Goal: Transaction & Acquisition: Purchase product/service

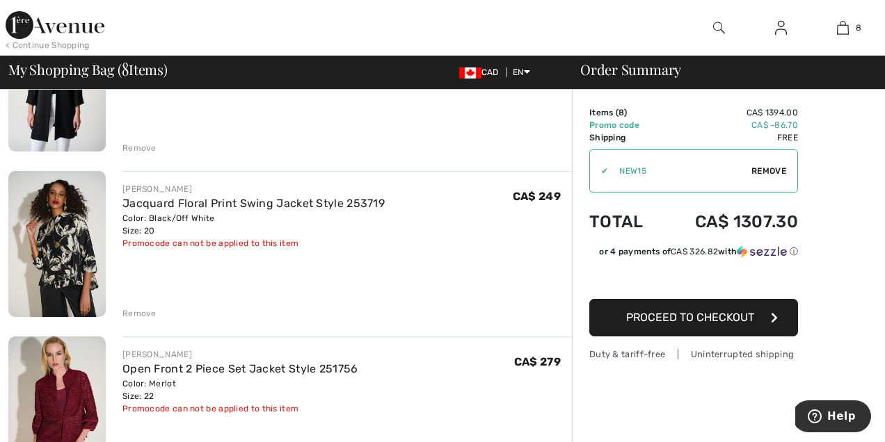
scroll to position [203, 0]
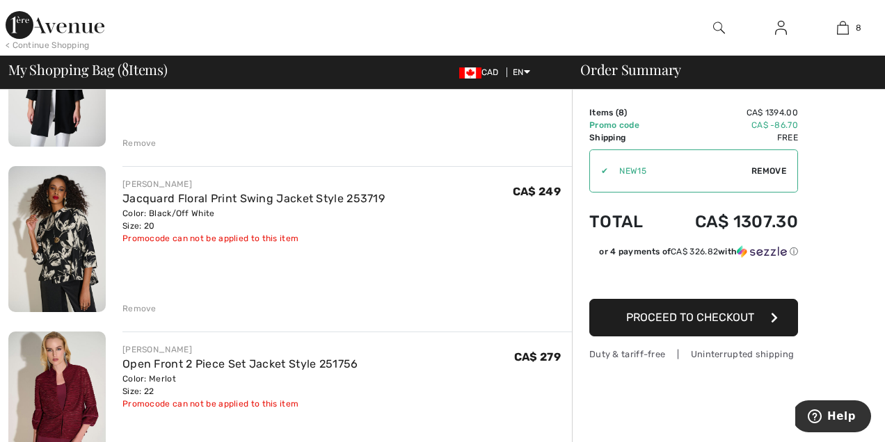
click at [771, 171] on span "Remove" at bounding box center [768, 171] width 35 height 13
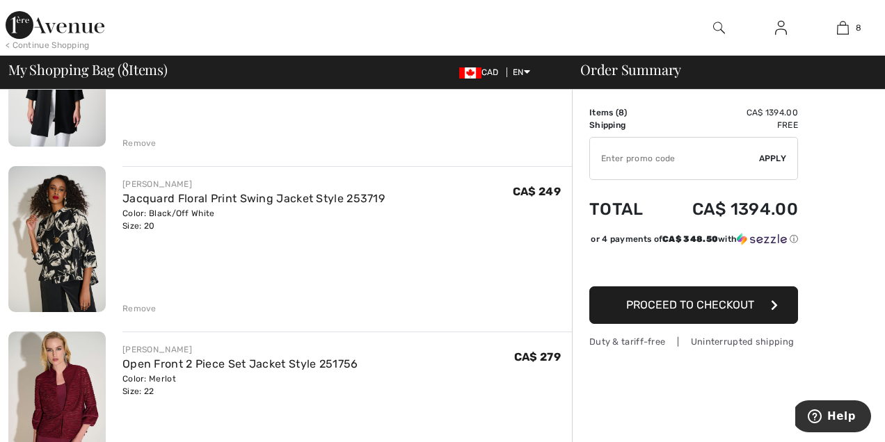
click at [689, 161] on input "TEXT" at bounding box center [674, 159] width 169 height 42
type input "EXTRA20"
click at [760, 150] on div "✔ Apply Remove" at bounding box center [693, 158] width 209 height 43
click at [768, 159] on span "Apply" at bounding box center [773, 158] width 28 height 13
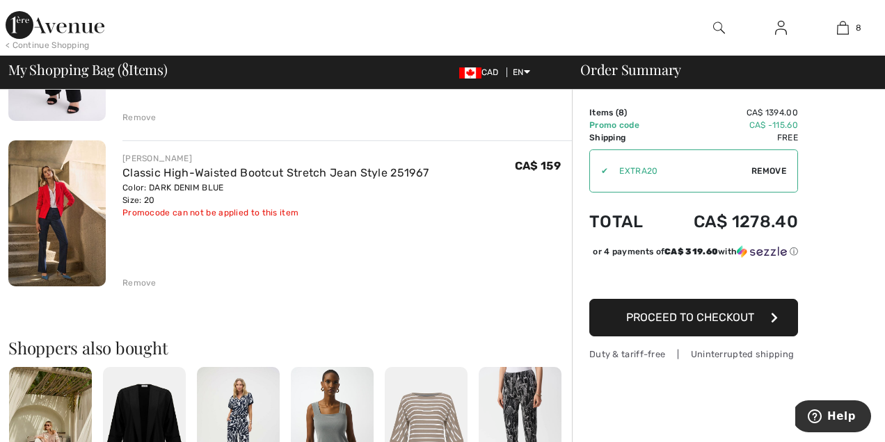
scroll to position [1224, 0]
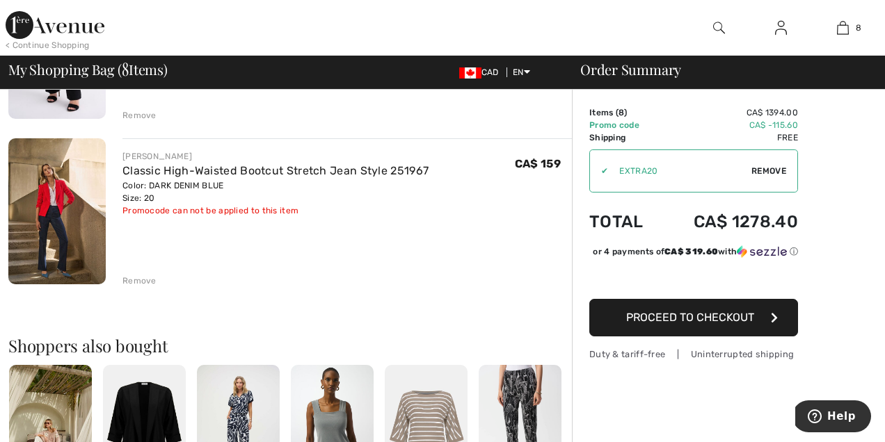
click at [133, 278] on div "Remove" at bounding box center [139, 281] width 34 height 13
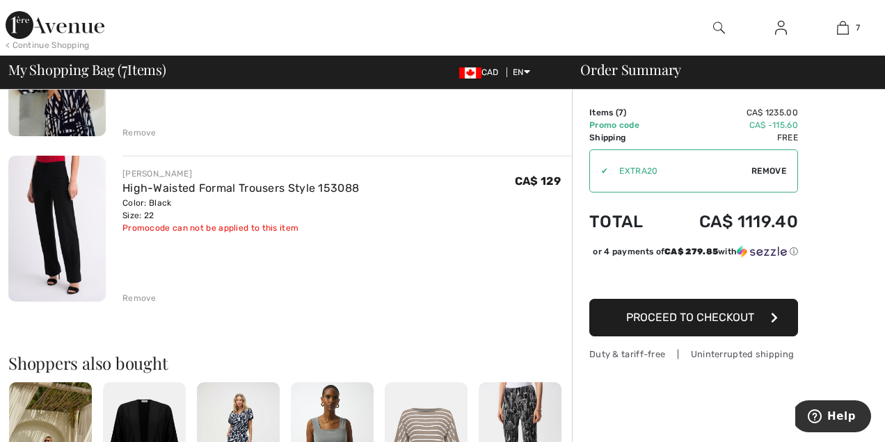
scroll to position [1041, 0]
click at [138, 296] on div "Remove" at bounding box center [139, 299] width 34 height 13
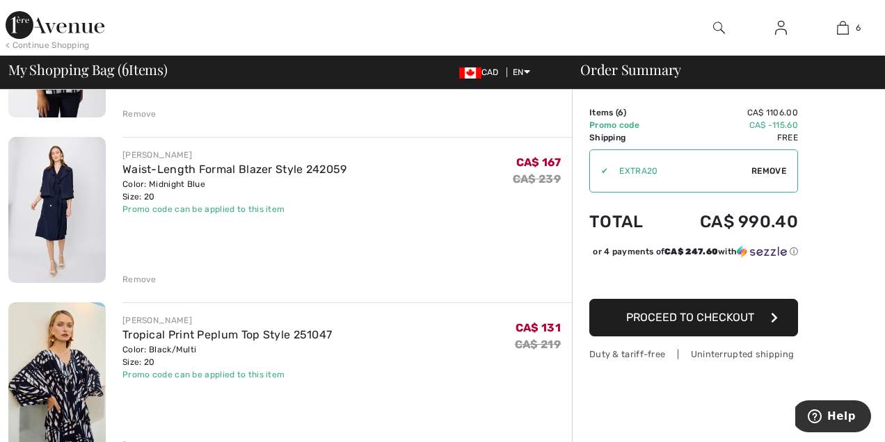
scroll to position [730, 0]
click at [63, 204] on img at bounding box center [56, 209] width 97 height 146
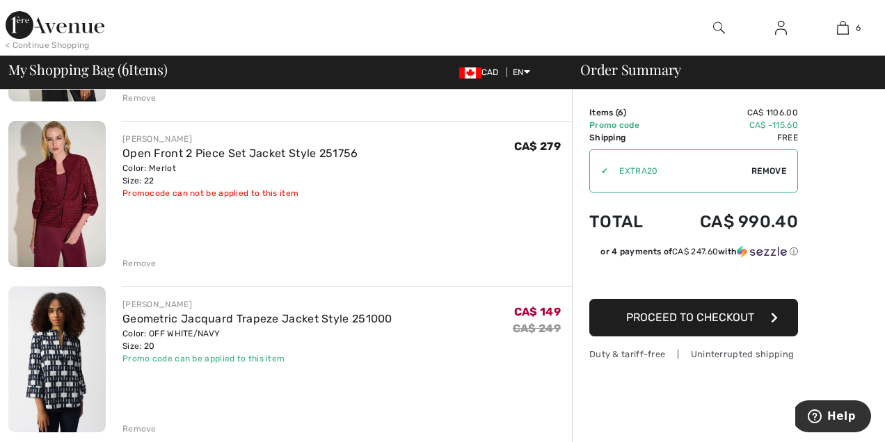
scroll to position [422, 0]
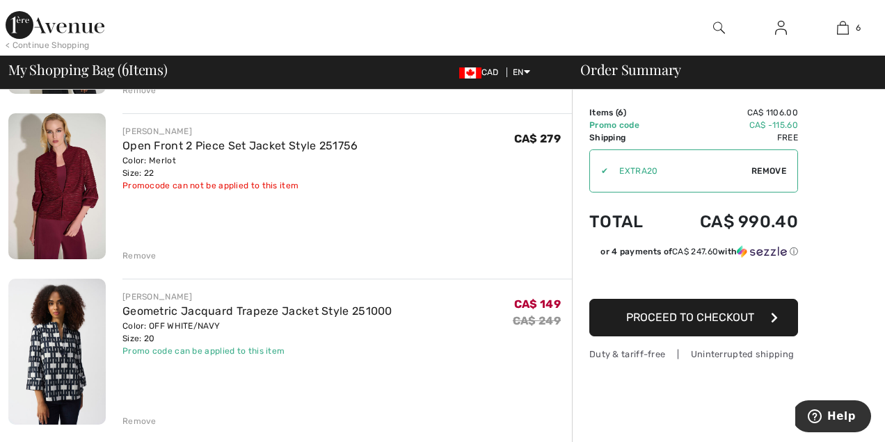
click at [140, 256] on div "Remove" at bounding box center [139, 256] width 34 height 13
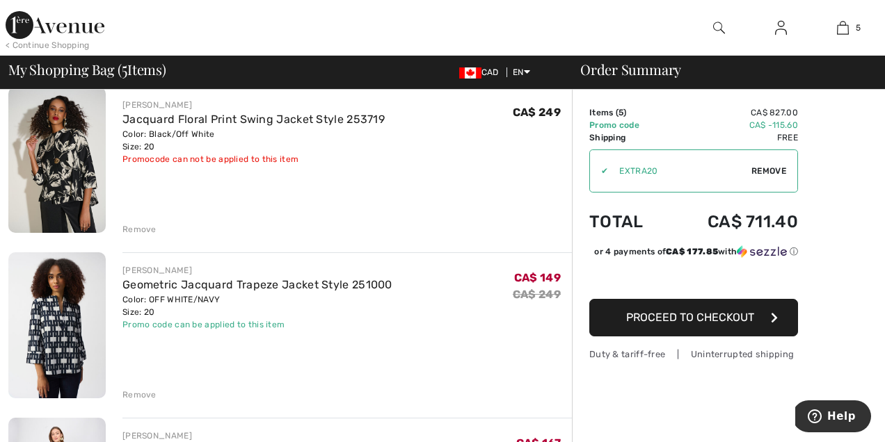
scroll to position [277, 0]
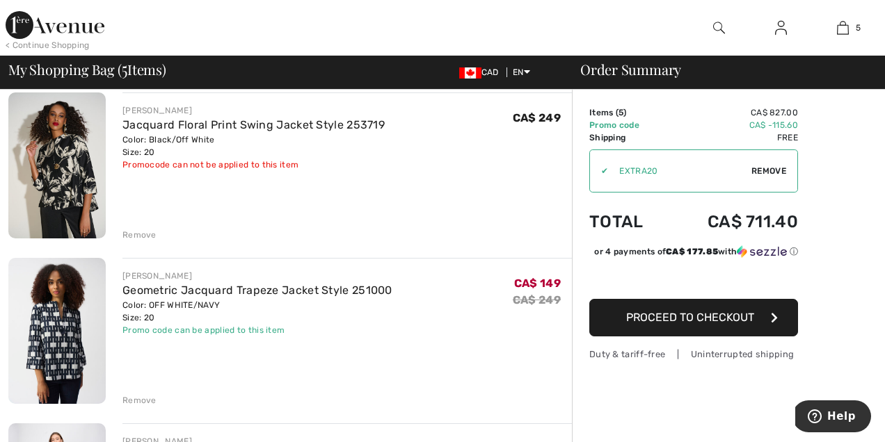
click at [133, 230] on div "Remove" at bounding box center [139, 235] width 34 height 13
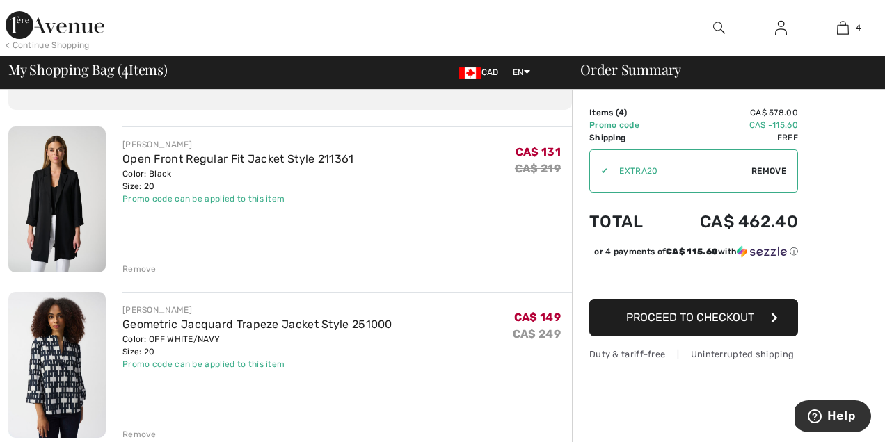
scroll to position [76, 0]
click at [65, 200] on img at bounding box center [56, 201] width 97 height 146
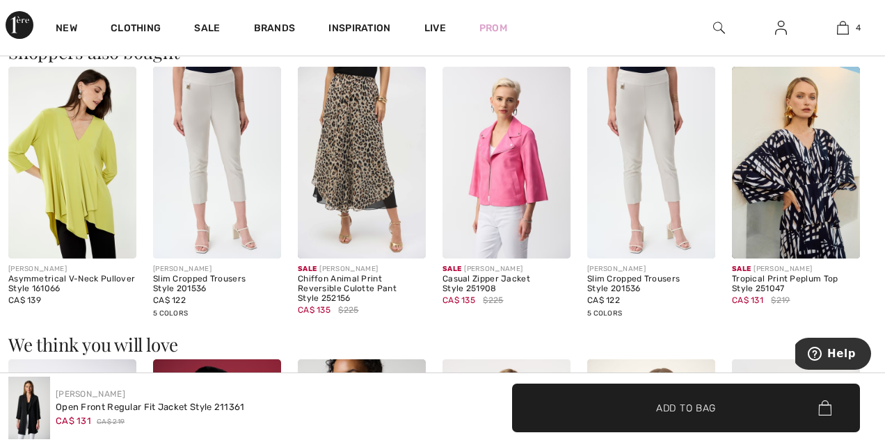
scroll to position [1170, 0]
click at [826, 170] on img at bounding box center [796, 162] width 128 height 192
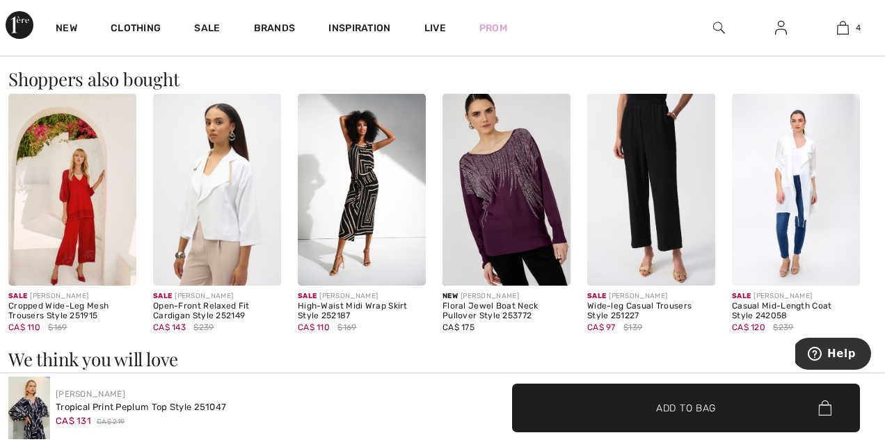
scroll to position [1396, 0]
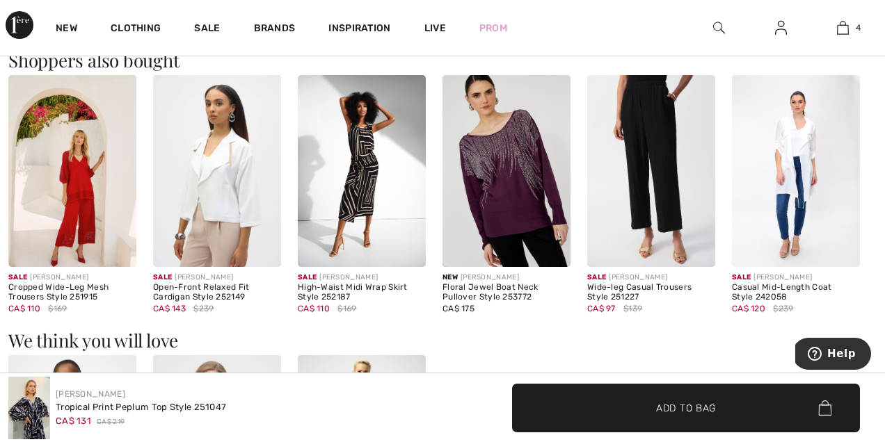
click at [221, 179] on img at bounding box center [217, 171] width 128 height 192
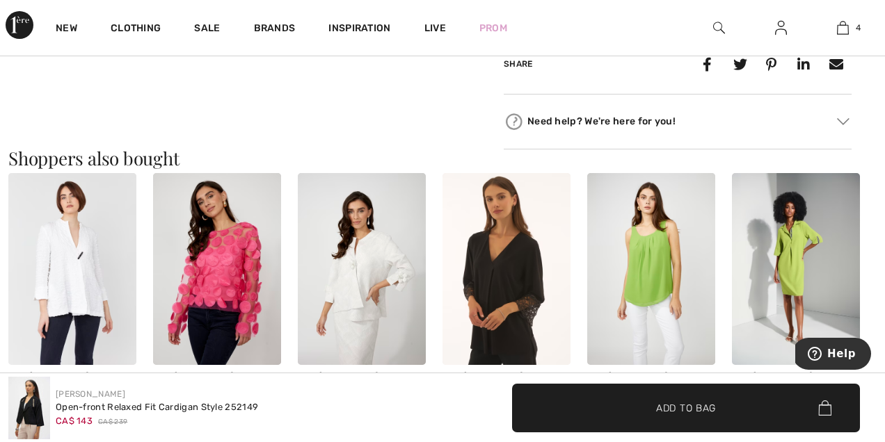
scroll to position [918, 0]
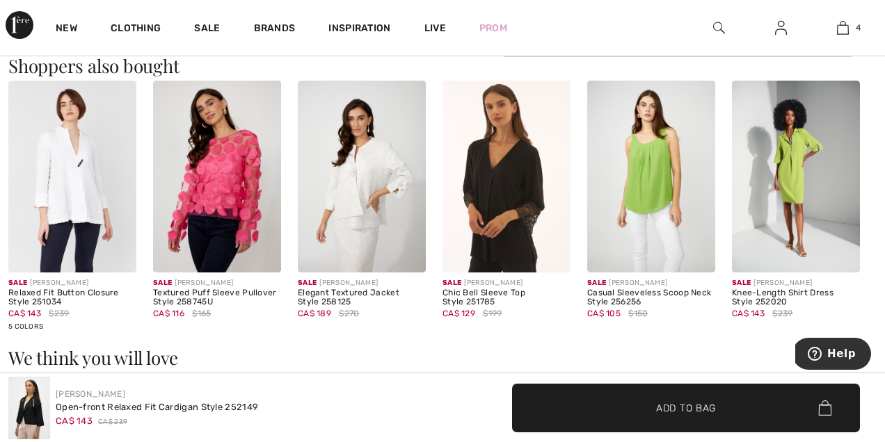
click at [202, 168] on img at bounding box center [217, 177] width 128 height 192
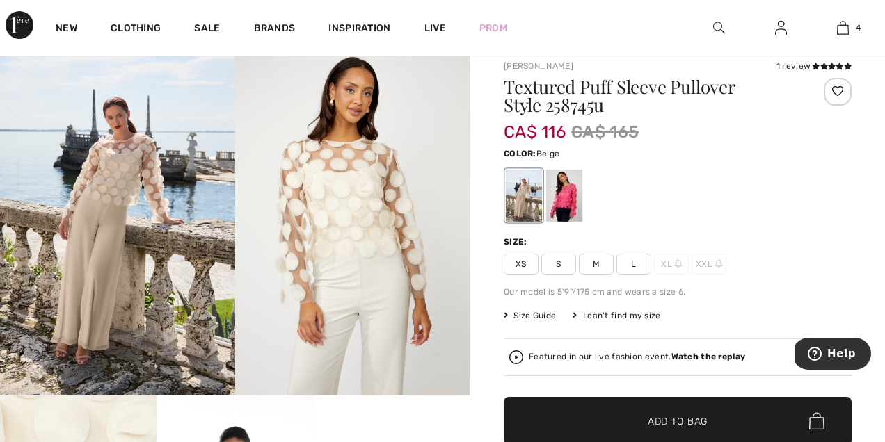
scroll to position [98, 0]
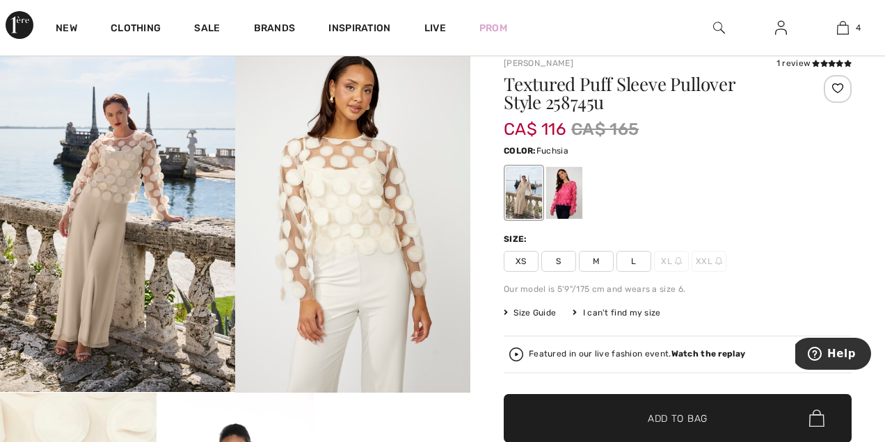
click at [563, 193] on div at bounding box center [564, 193] width 36 height 52
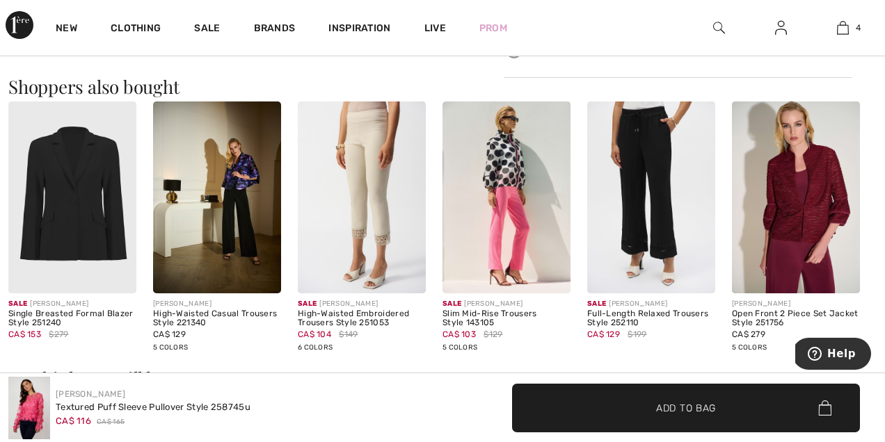
scroll to position [884, 0]
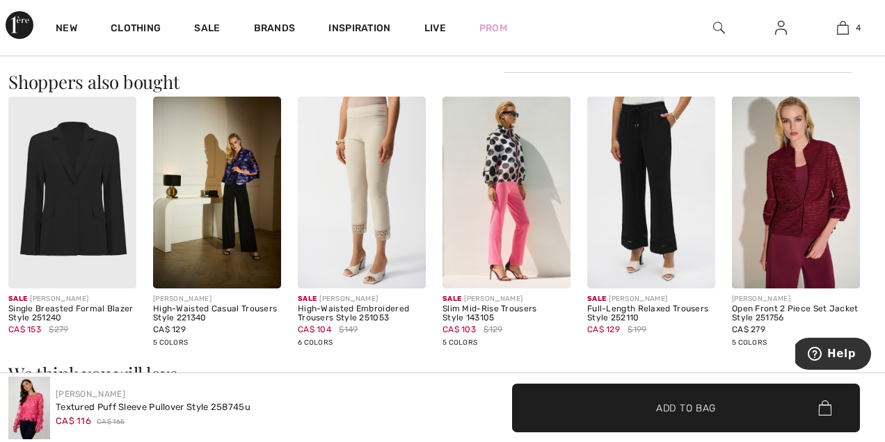
click at [206, 206] on img at bounding box center [217, 193] width 128 height 192
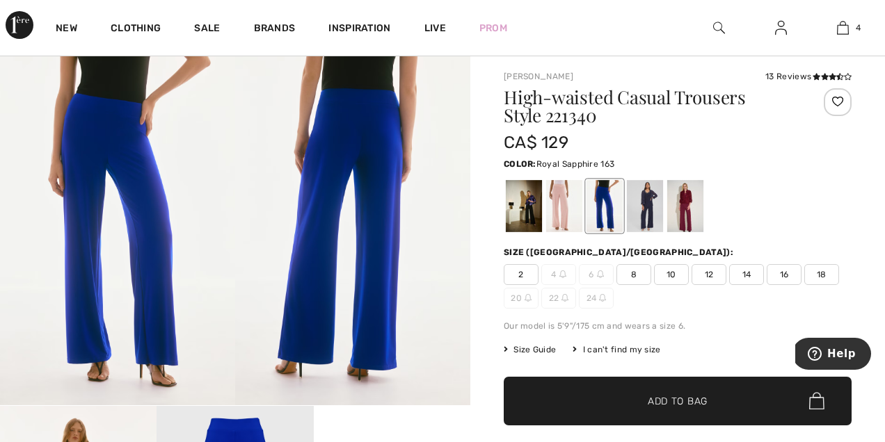
scroll to position [86, 0]
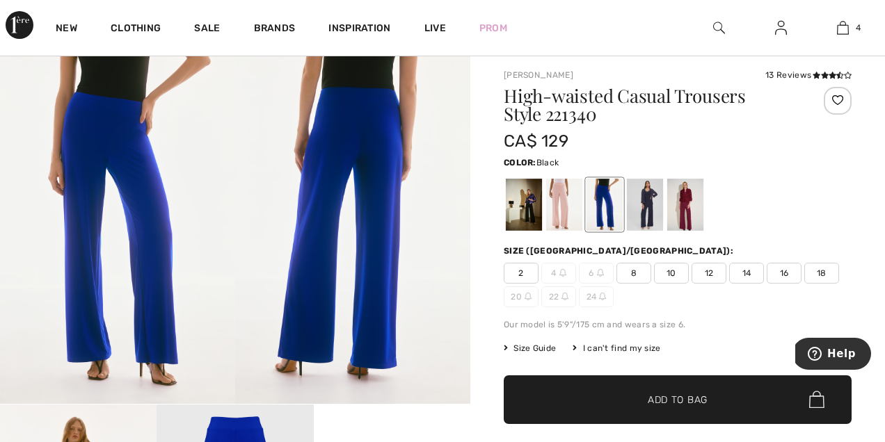
click at [522, 211] on div at bounding box center [524, 205] width 36 height 52
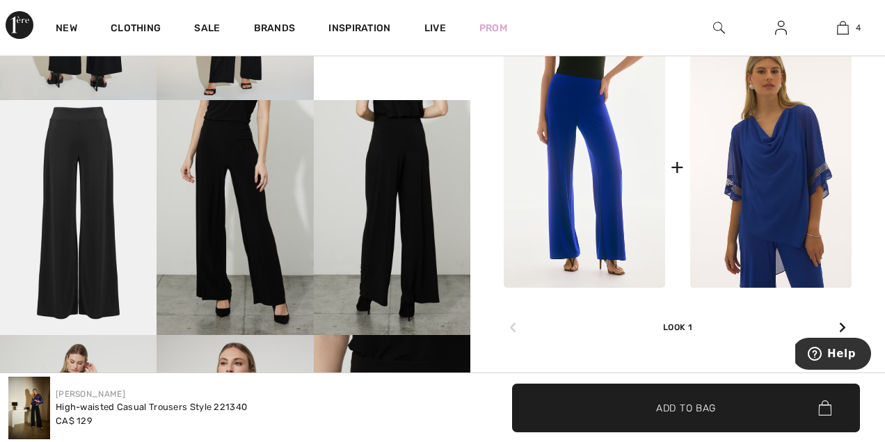
scroll to position [630, 0]
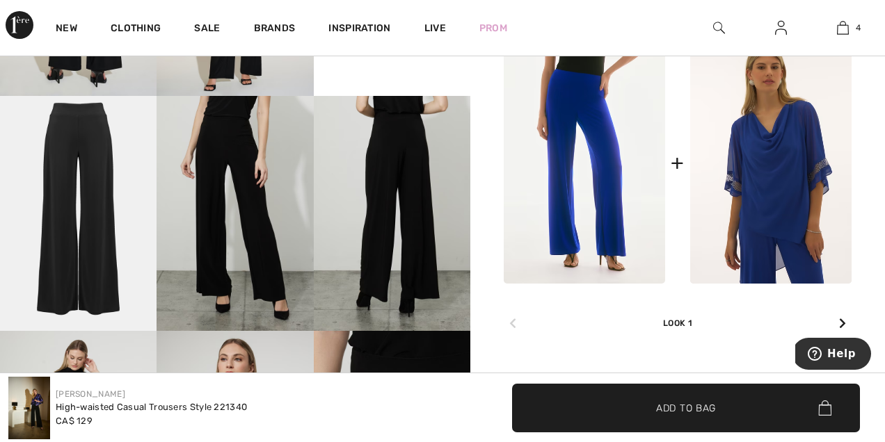
click at [78, 192] on img at bounding box center [78, 213] width 157 height 235
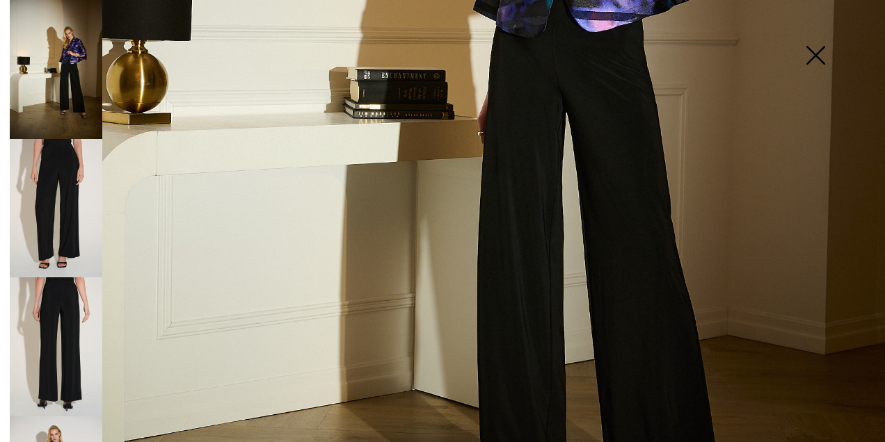
scroll to position [693, 0]
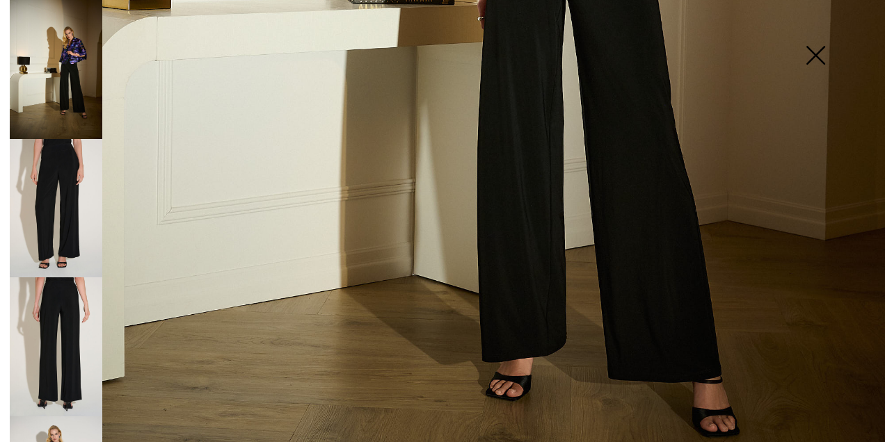
click at [71, 193] on img at bounding box center [56, 208] width 93 height 139
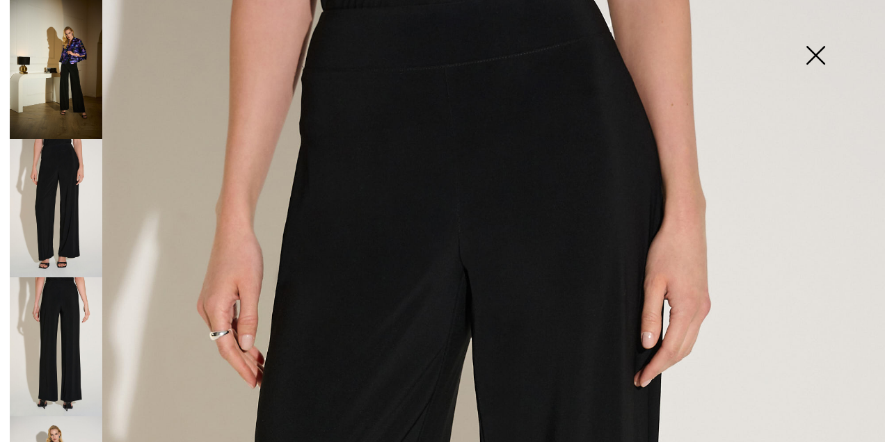
scroll to position [0, 0]
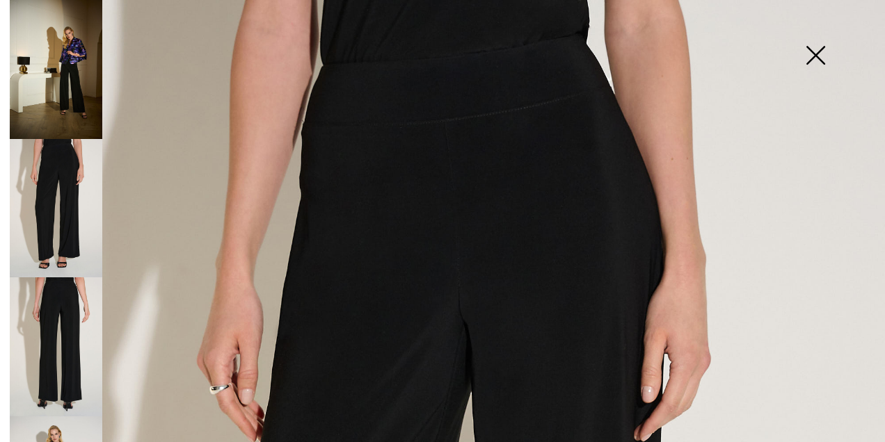
click at [38, 353] on img at bounding box center [56, 347] width 93 height 139
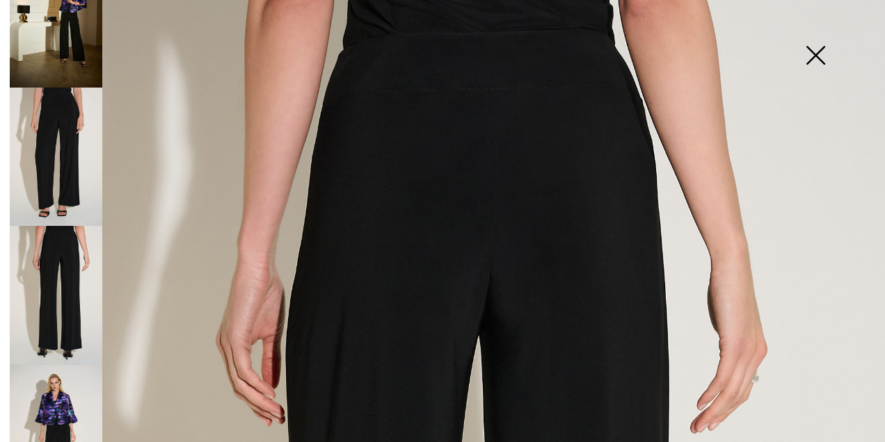
scroll to position [52, 0]
click at [54, 388] on img at bounding box center [56, 434] width 93 height 139
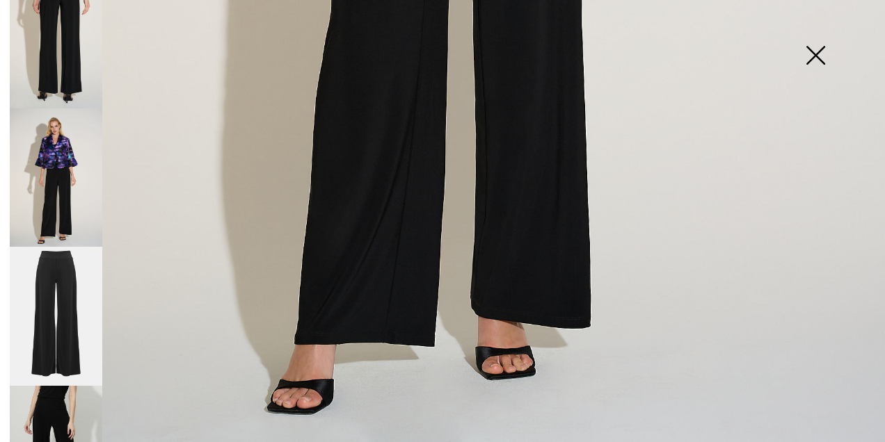
scroll to position [311, 0]
click at [47, 289] on img at bounding box center [56, 313] width 93 height 139
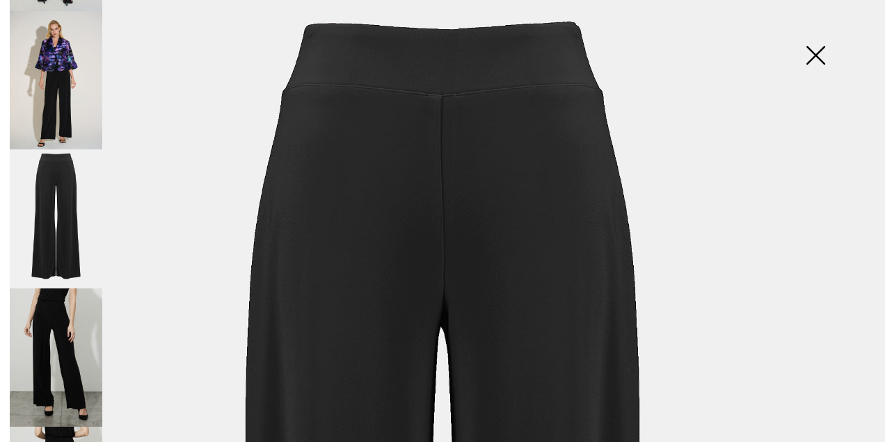
scroll to position [407, 0]
click at [59, 318] on img at bounding box center [56, 356] width 93 height 139
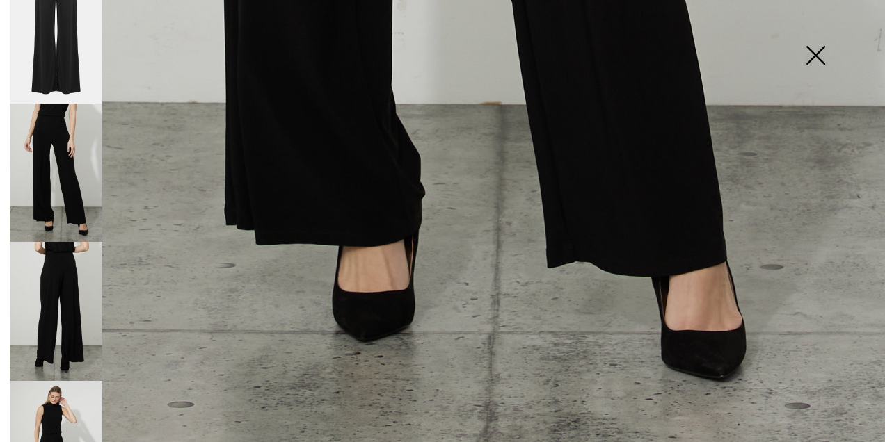
scroll to position [593, 0]
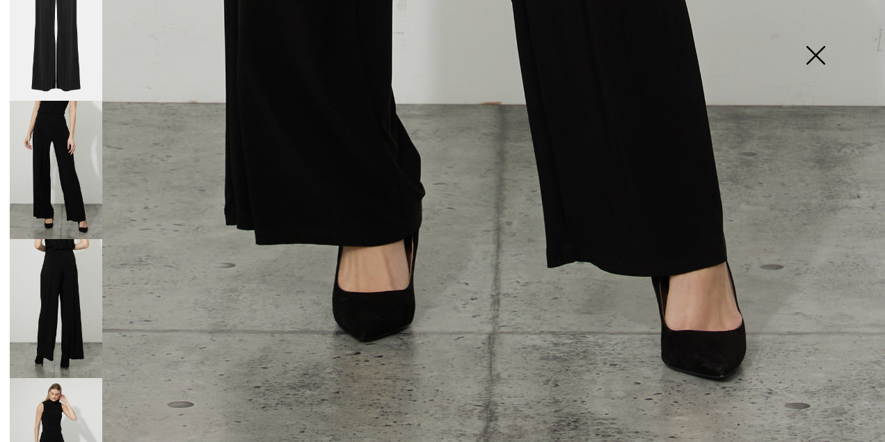
click at [56, 271] on img at bounding box center [56, 308] width 93 height 139
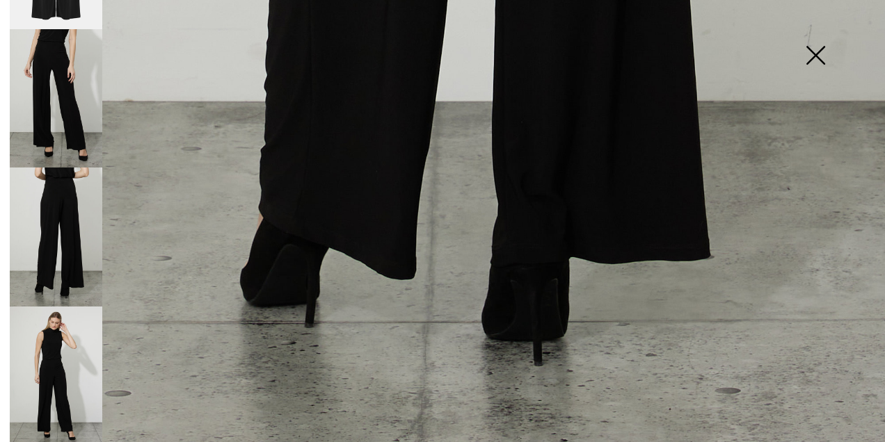
scroll to position [667, 0]
click at [58, 319] on img at bounding box center [56, 374] width 93 height 139
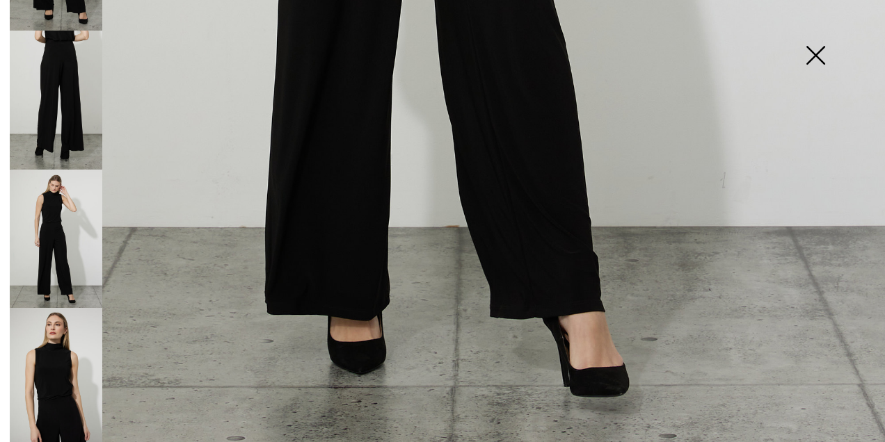
scroll to position [808, 0]
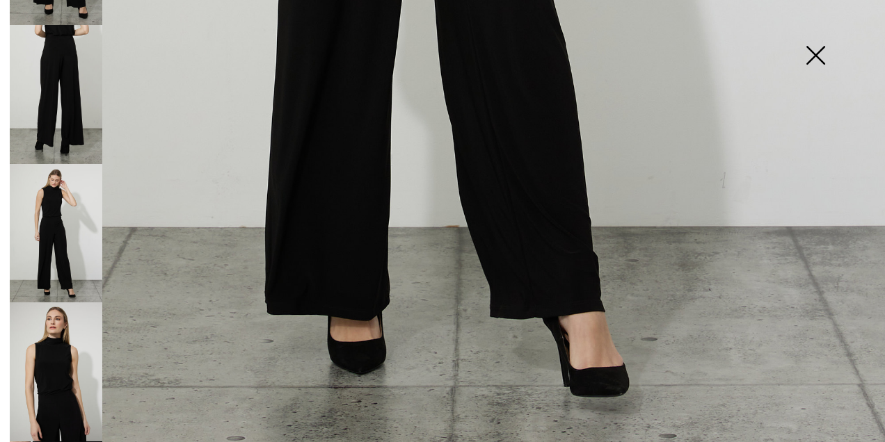
click at [63, 314] on img at bounding box center [56, 372] width 93 height 139
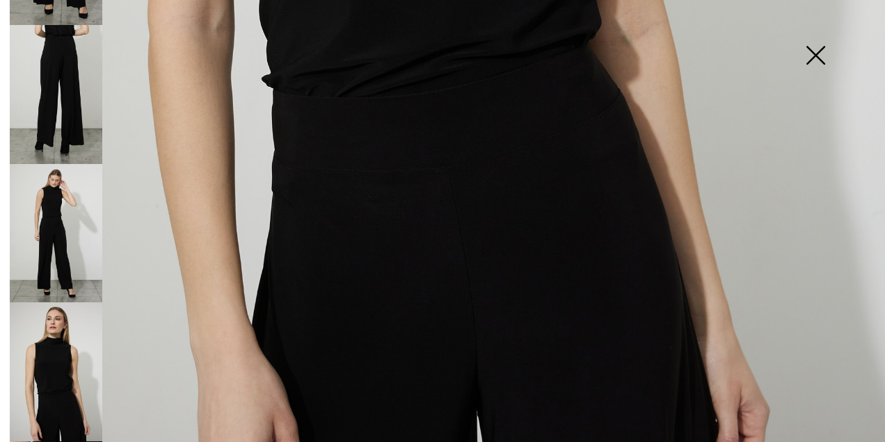
scroll to position [885, 0]
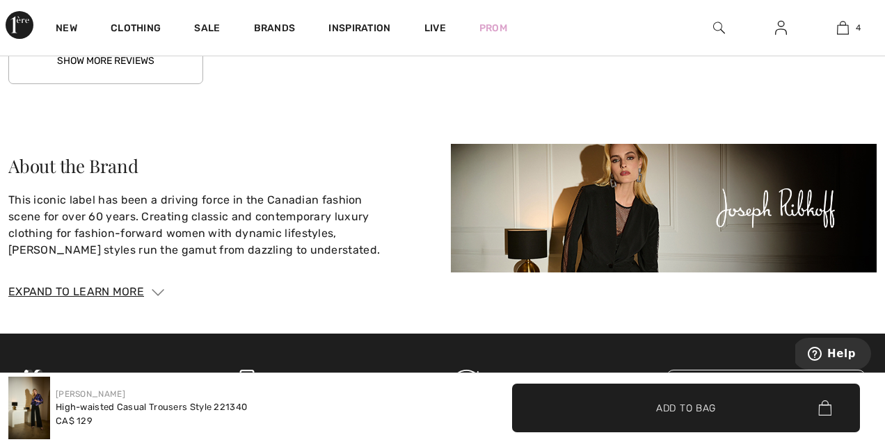
scroll to position [2750, 0]
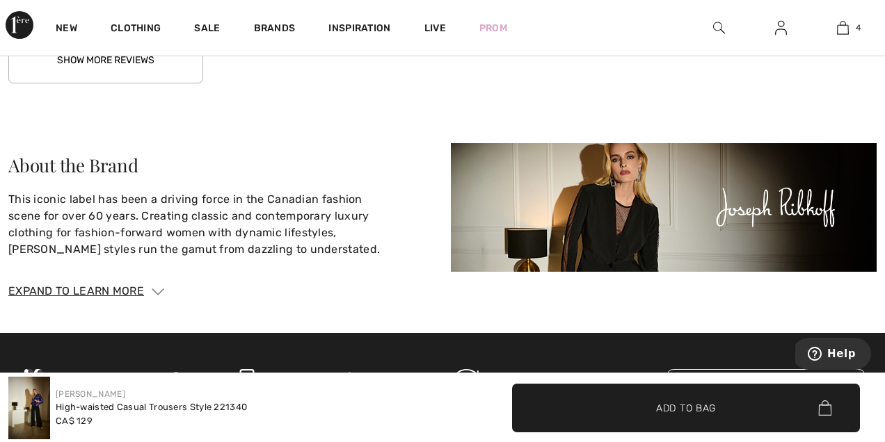
click at [134, 60] on button "Show More Reviews" at bounding box center [105, 60] width 195 height 47
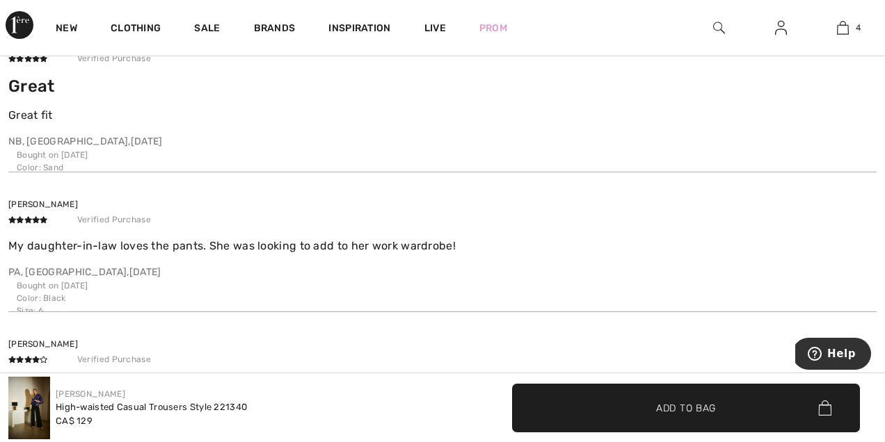
scroll to position [3522, 0]
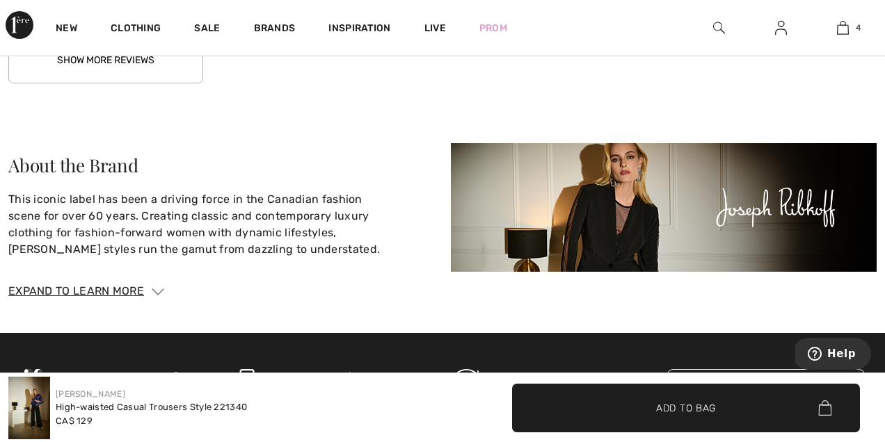
click at [104, 69] on button "Show More Reviews" at bounding box center [105, 60] width 195 height 47
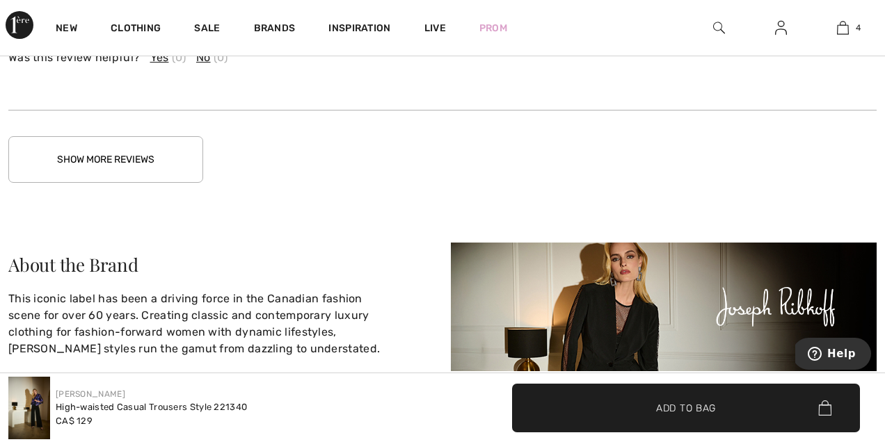
scroll to position [4183, 0]
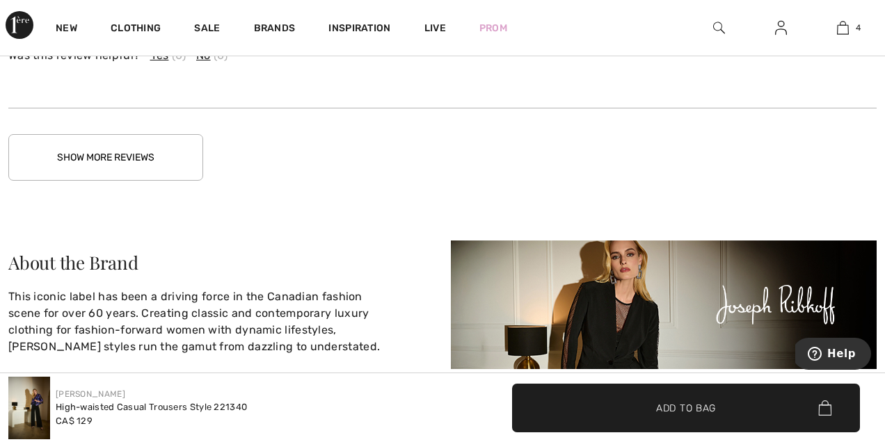
click at [111, 159] on button "Show More Reviews" at bounding box center [105, 157] width 195 height 47
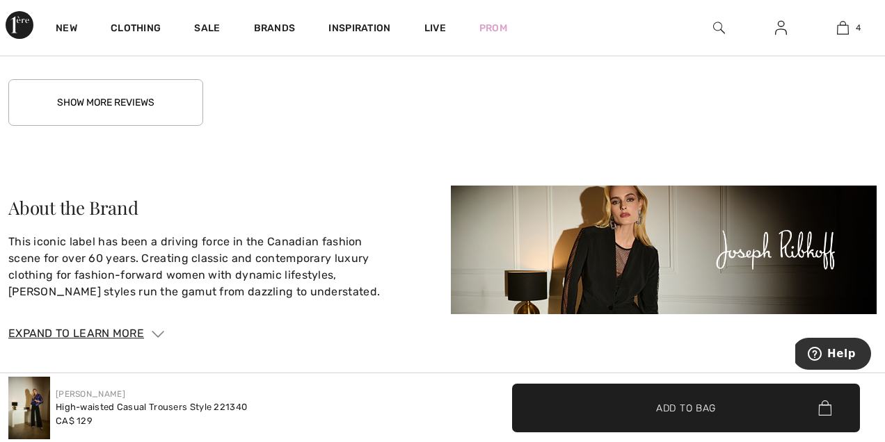
click at [143, 105] on button "Show More Reviews" at bounding box center [105, 102] width 195 height 47
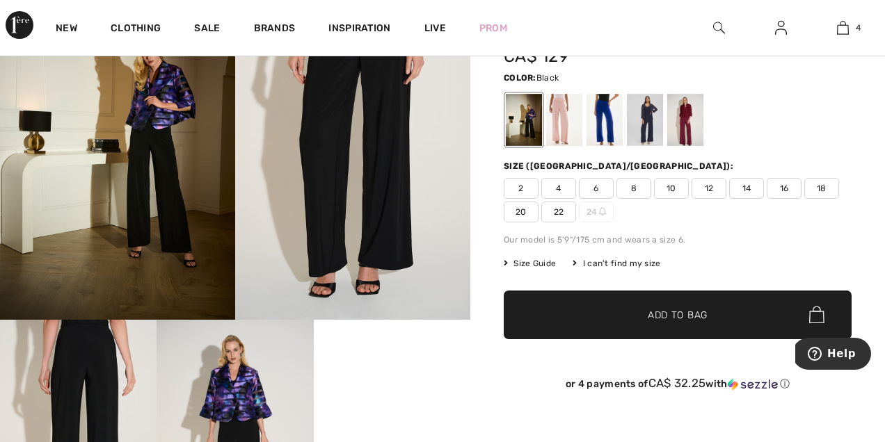
scroll to position [167, 0]
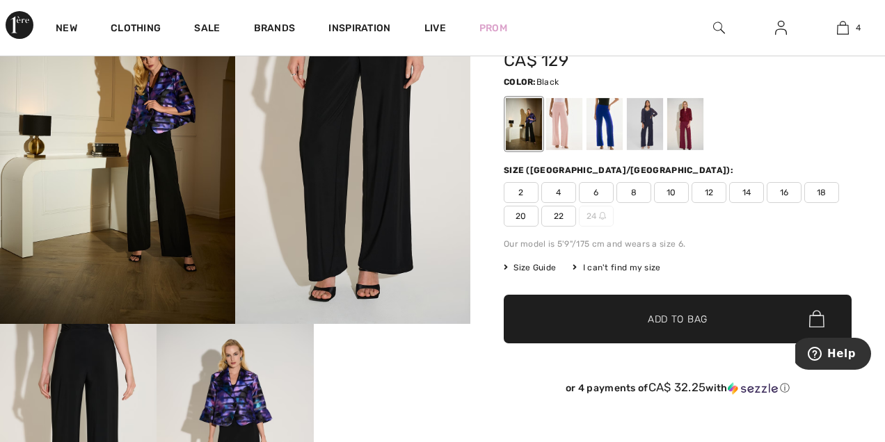
click at [518, 214] on span "20" at bounding box center [521, 216] width 35 height 21
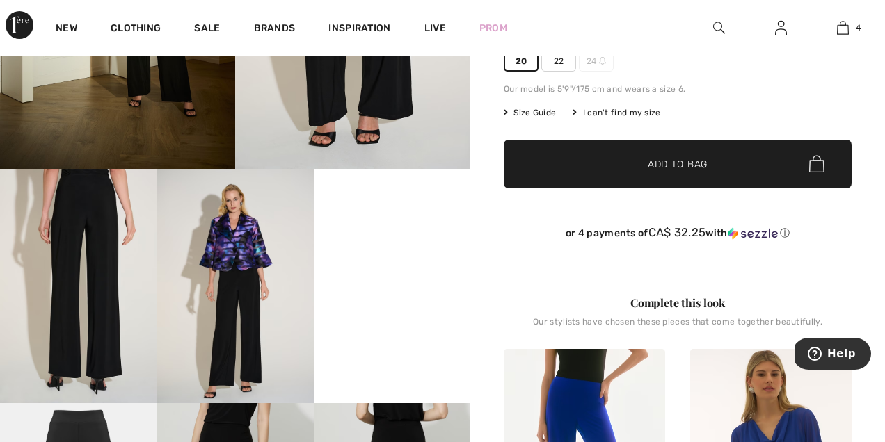
scroll to position [326, 0]
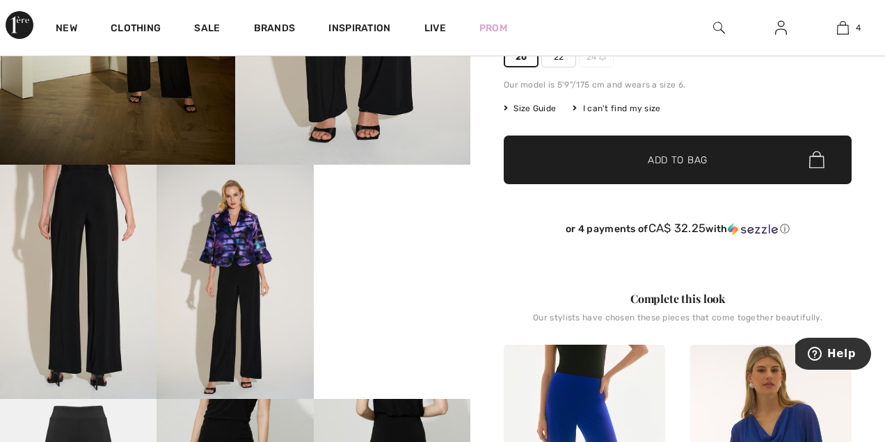
click at [611, 166] on span "✔ Added to Bag Add to Bag" at bounding box center [678, 160] width 348 height 49
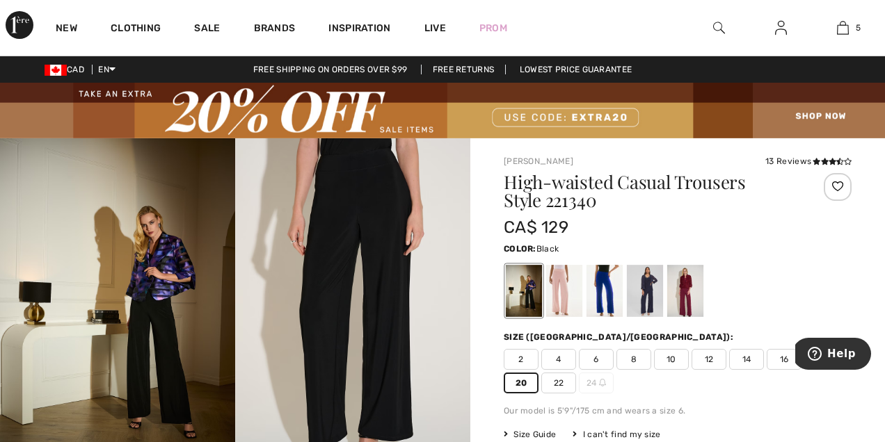
scroll to position [0, 0]
click at [651, 298] on div at bounding box center [645, 291] width 36 height 52
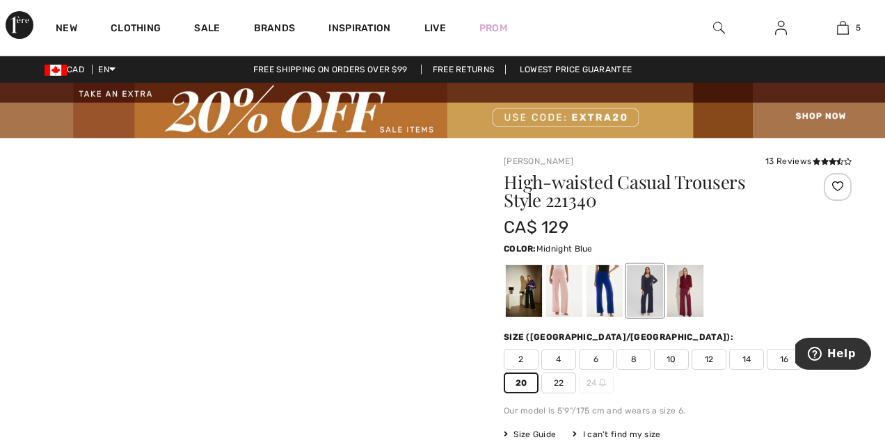
scroll to position [17, 0]
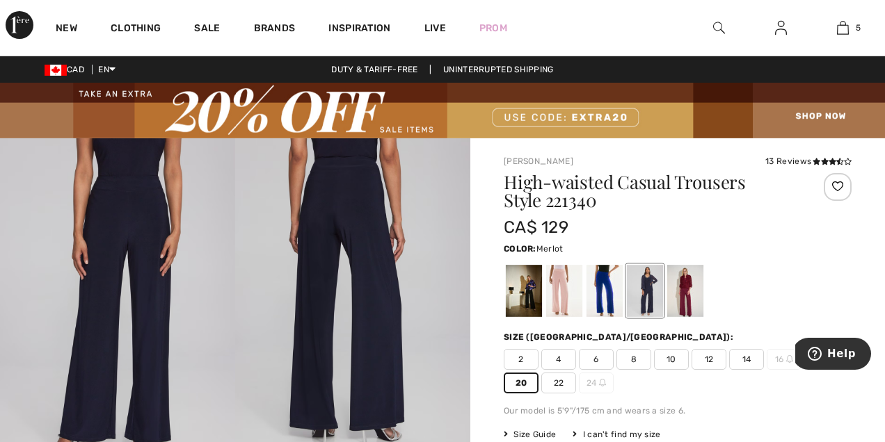
click at [689, 295] on div at bounding box center [685, 291] width 36 height 52
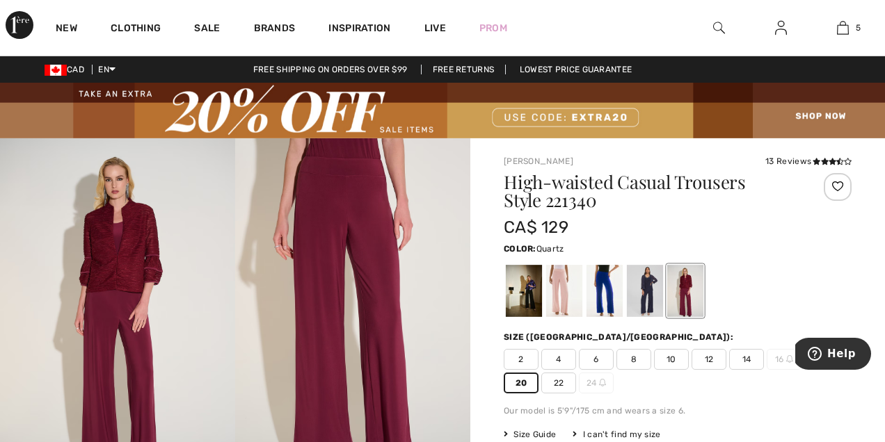
click at [554, 281] on div at bounding box center [564, 291] width 36 height 52
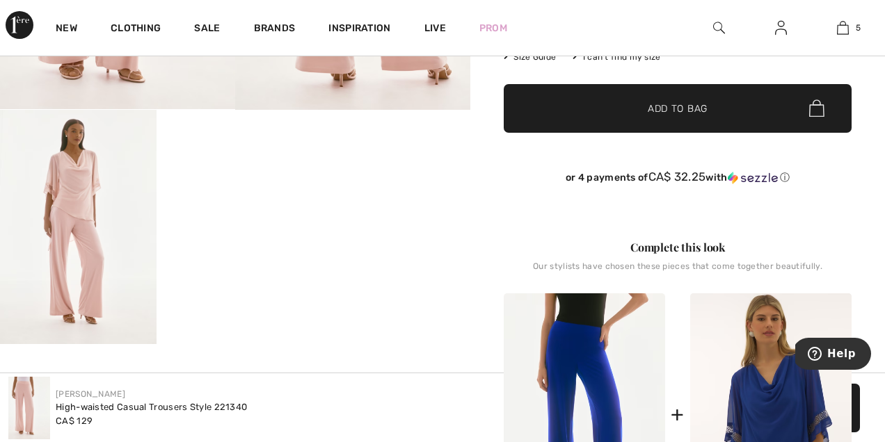
scroll to position [0, 0]
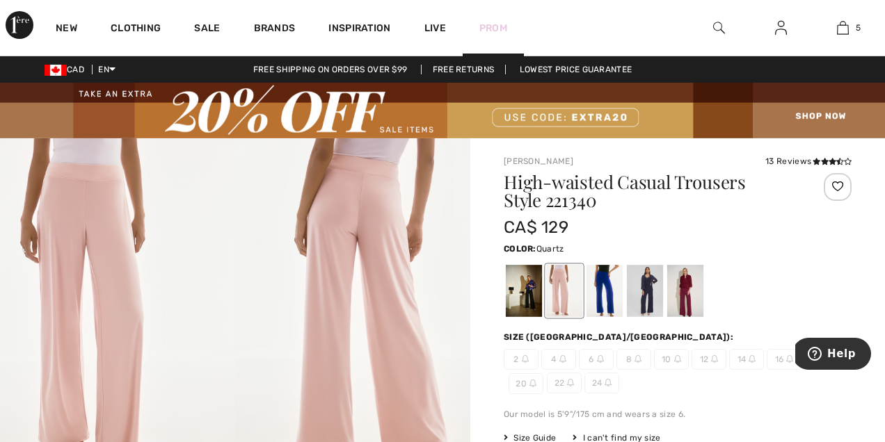
click at [498, 30] on link "Prom" at bounding box center [493, 28] width 28 height 15
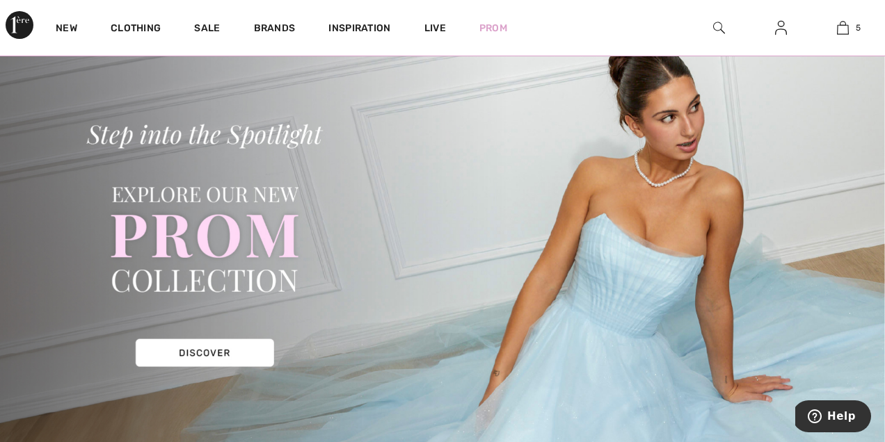
scroll to position [107, 0]
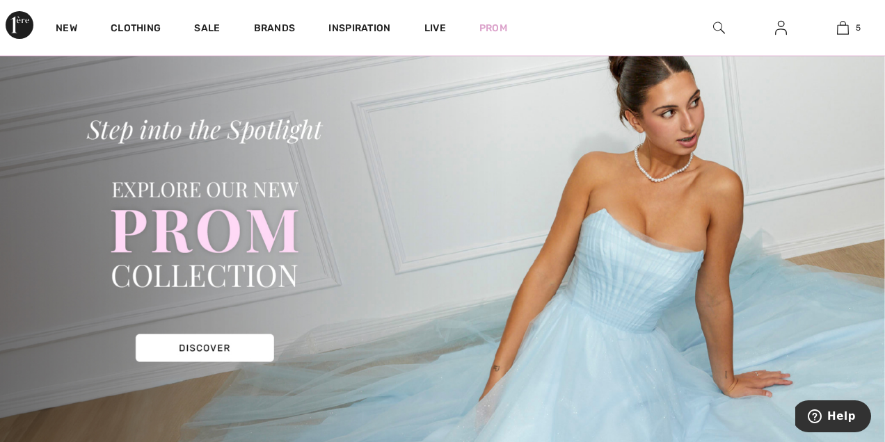
click at [202, 337] on img at bounding box center [442, 243] width 885 height 424
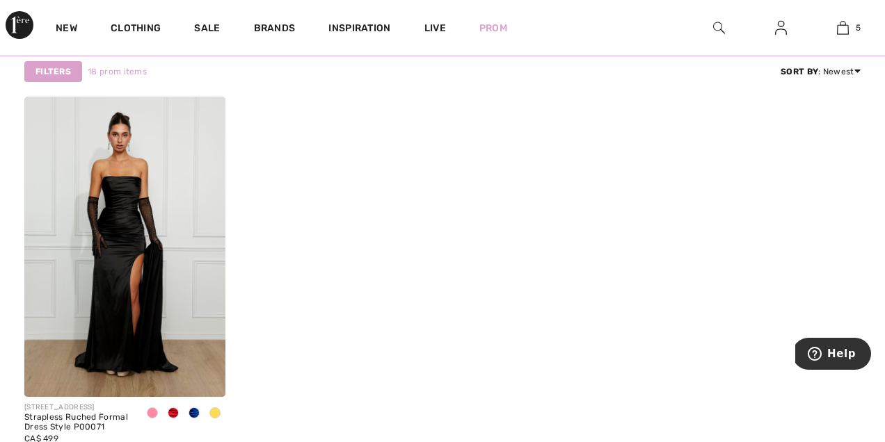
scroll to position [2507, 0]
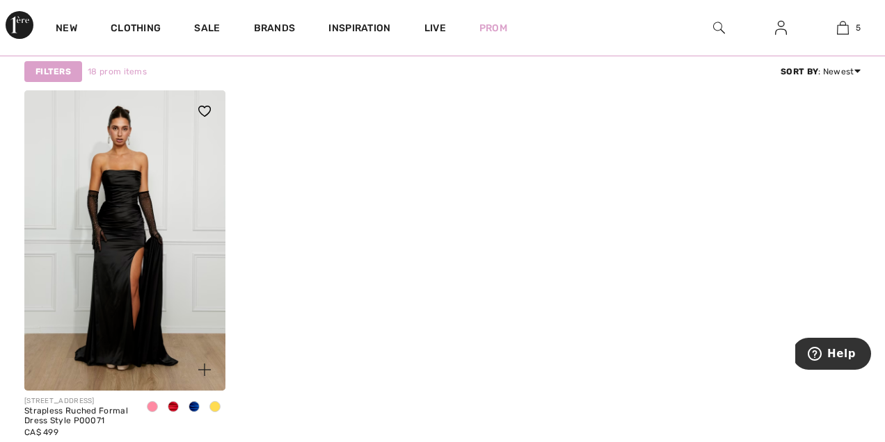
click at [174, 406] on span at bounding box center [173, 406] width 11 height 11
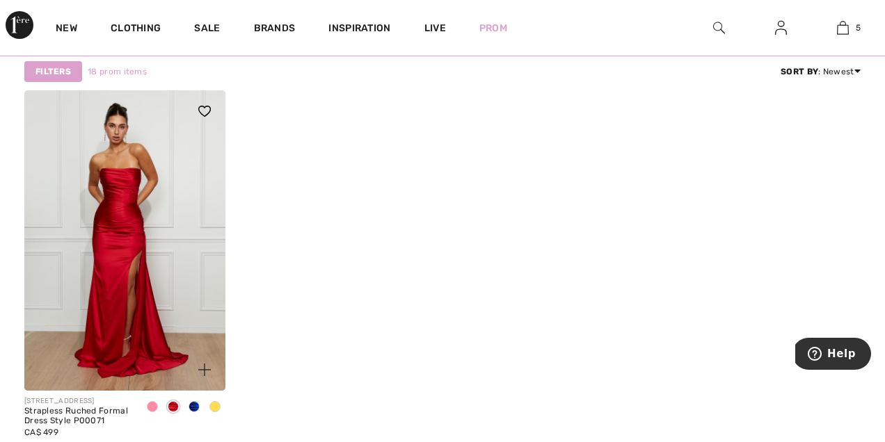
click at [193, 408] on span at bounding box center [194, 406] width 11 height 11
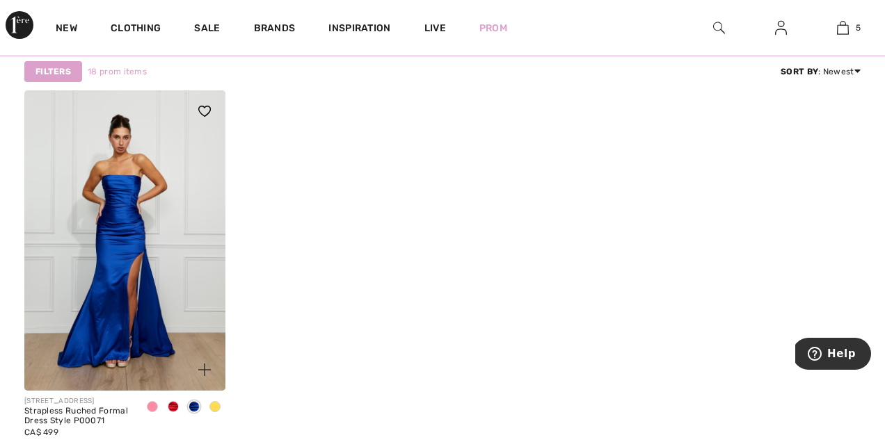
click at [214, 406] on span at bounding box center [214, 406] width 11 height 11
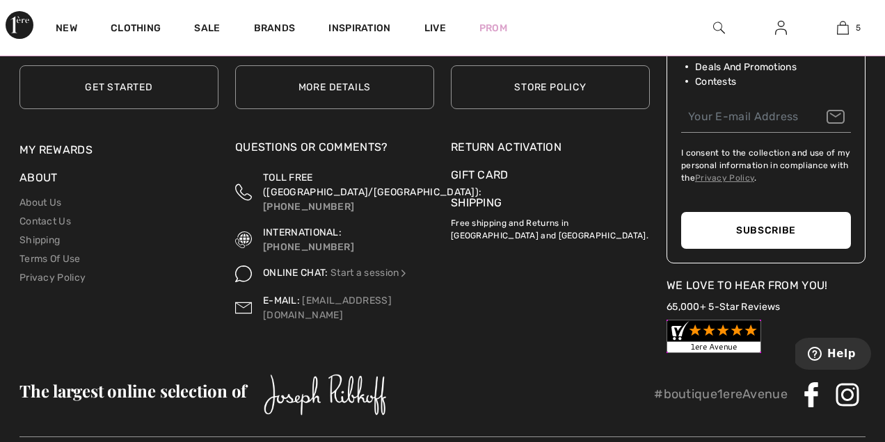
scroll to position [3261, 0]
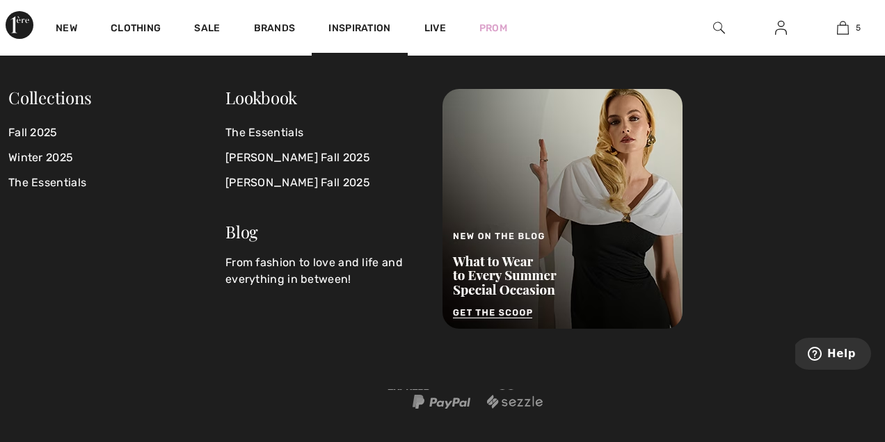
click at [351, 35] on span "Inspiration" at bounding box center [359, 29] width 62 height 15
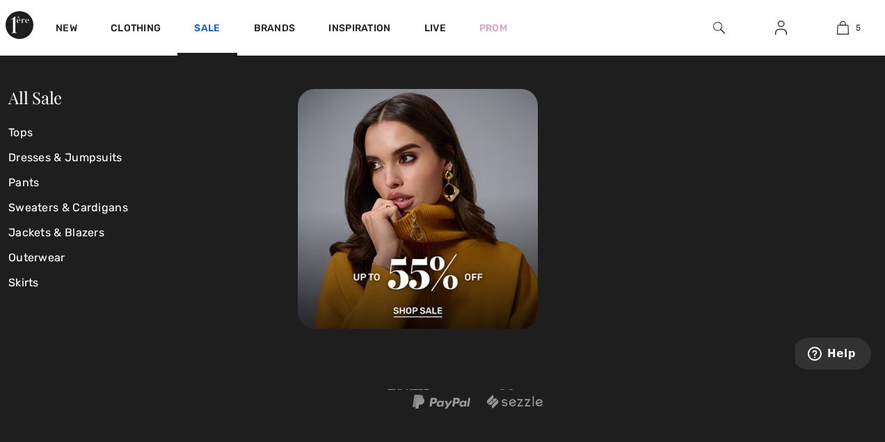
click at [202, 23] on link "Sale" at bounding box center [207, 29] width 26 height 15
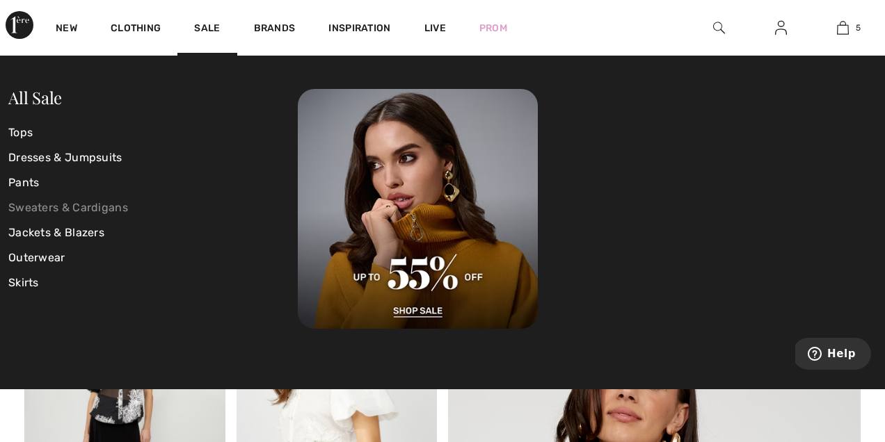
click at [45, 206] on link "Sweaters & Cardigans" at bounding box center [152, 207] width 289 height 25
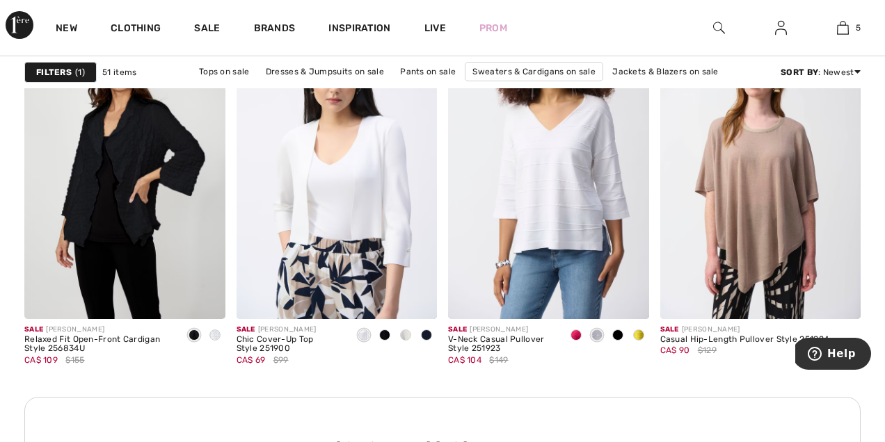
scroll to position [1384, 0]
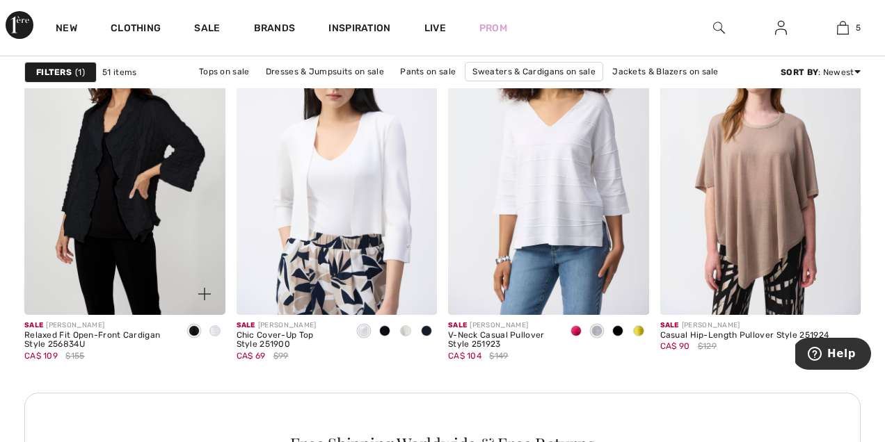
click at [215, 328] on span at bounding box center [214, 331] width 11 height 11
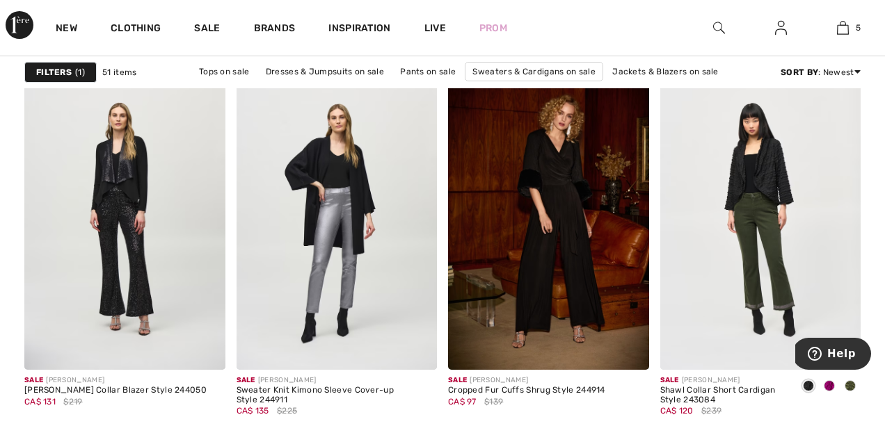
scroll to position [3916, 0]
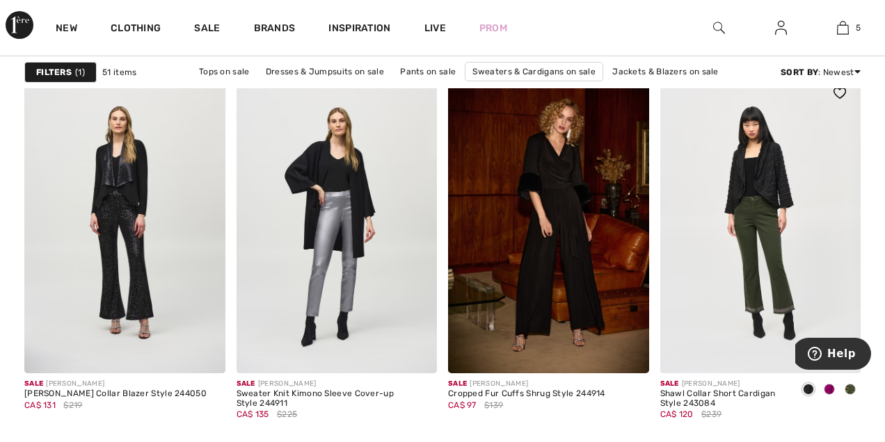
click at [833, 390] on span at bounding box center [829, 389] width 11 height 11
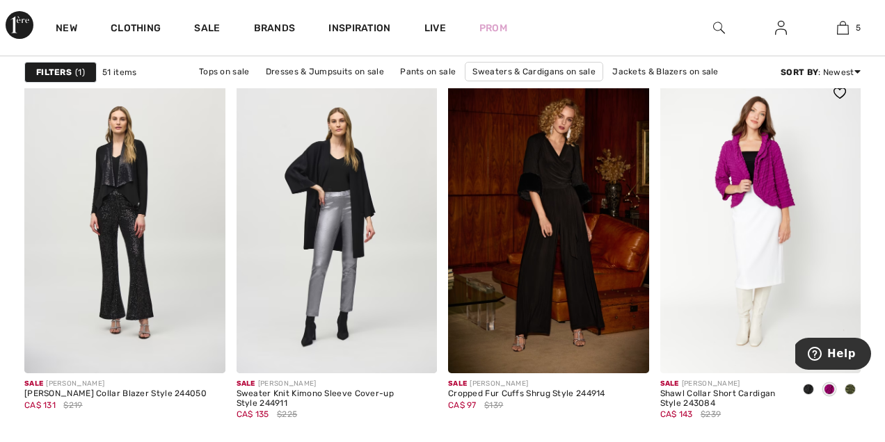
click at [850, 388] on span at bounding box center [850, 389] width 11 height 11
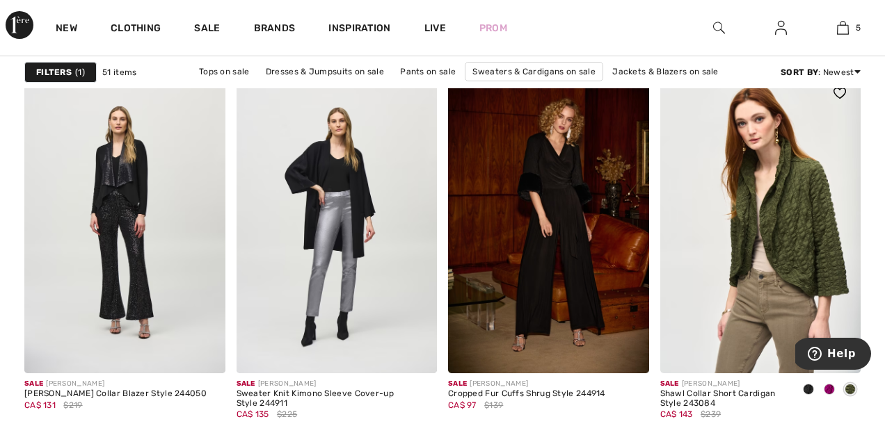
click at [736, 255] on img at bounding box center [760, 222] width 201 height 301
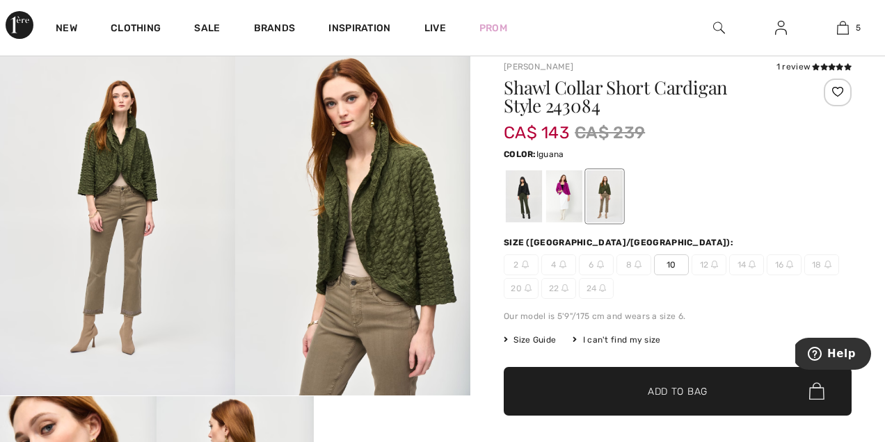
scroll to position [97, 0]
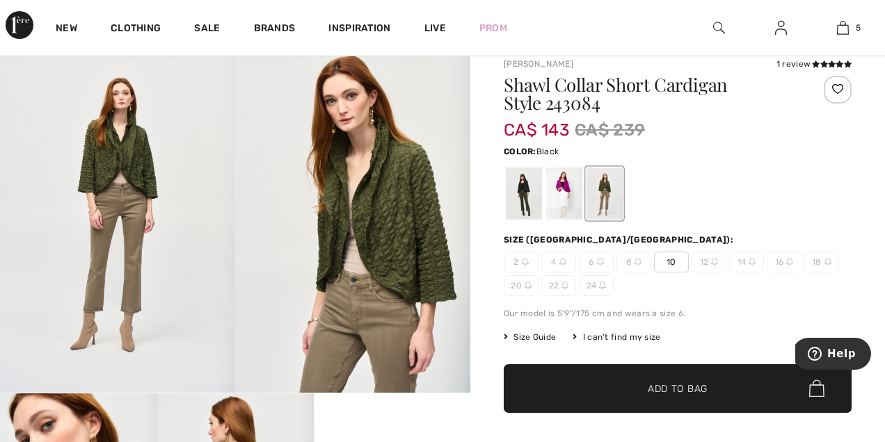
click at [525, 191] on div at bounding box center [524, 194] width 36 height 52
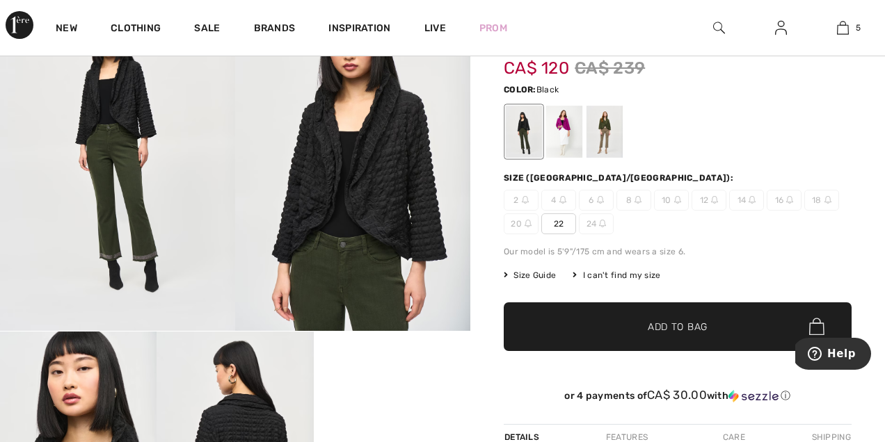
scroll to position [161, 0]
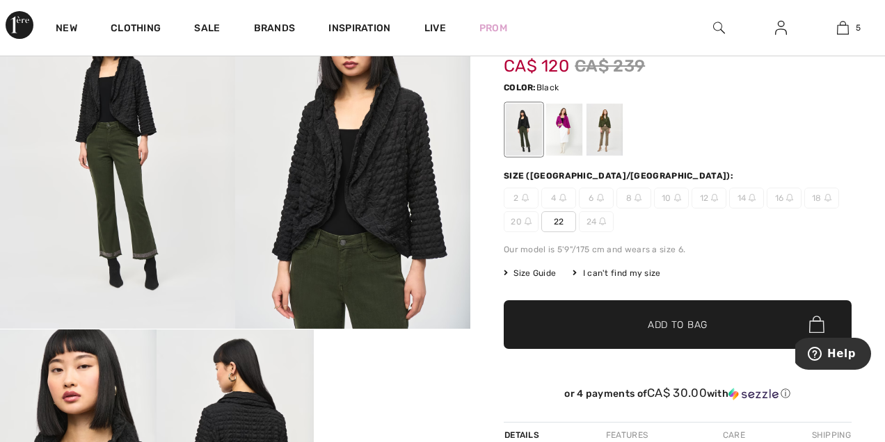
click at [557, 216] on span "22" at bounding box center [558, 221] width 35 height 21
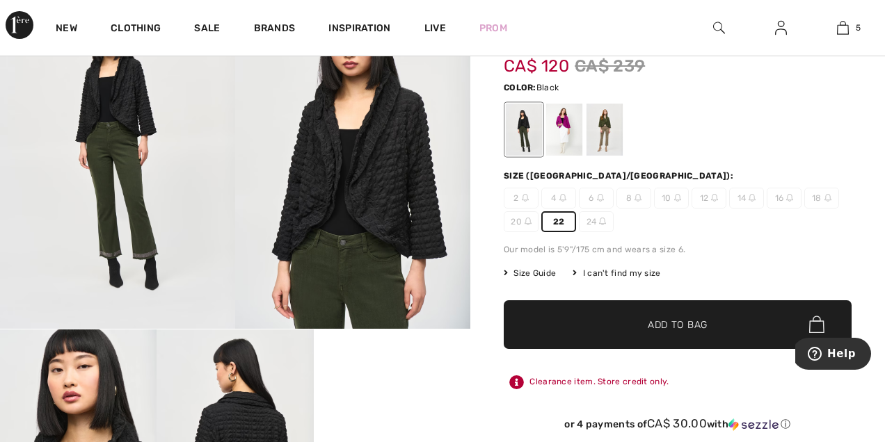
click at [589, 333] on span "✔ Added to Bag Add to Bag" at bounding box center [678, 325] width 348 height 49
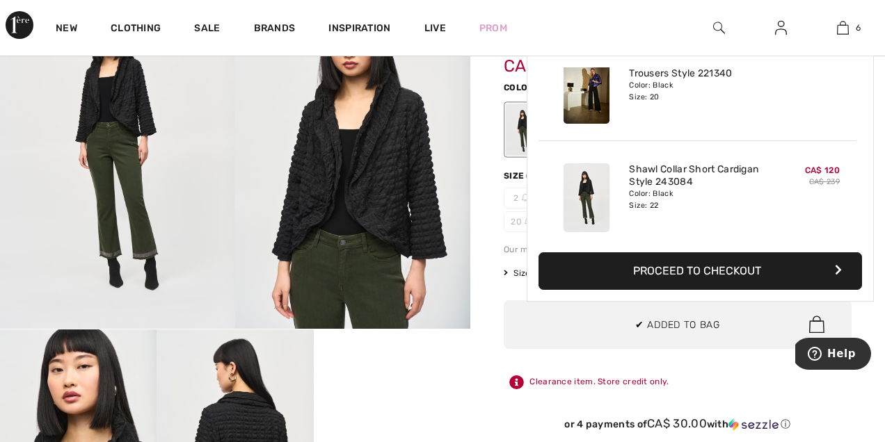
scroll to position [477, 0]
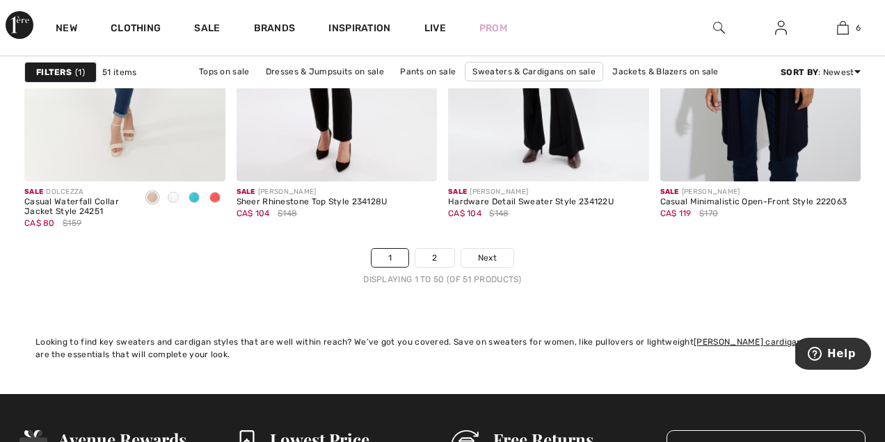
scroll to position [5810, 0]
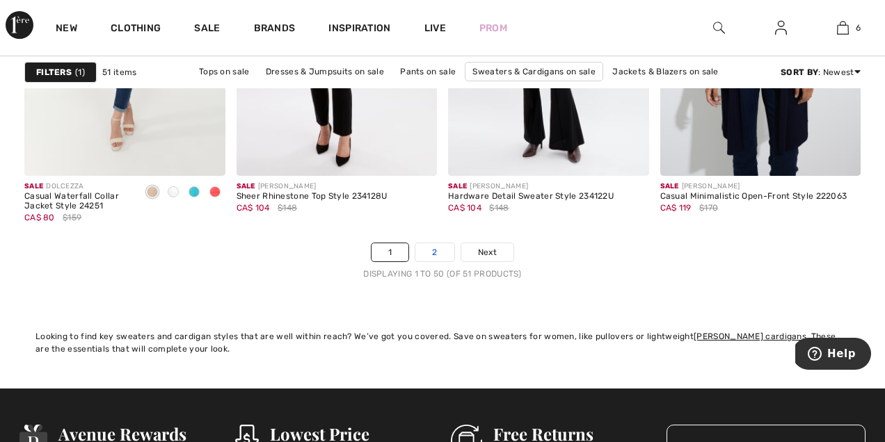
click at [436, 245] on link "2" at bounding box center [434, 252] width 38 height 18
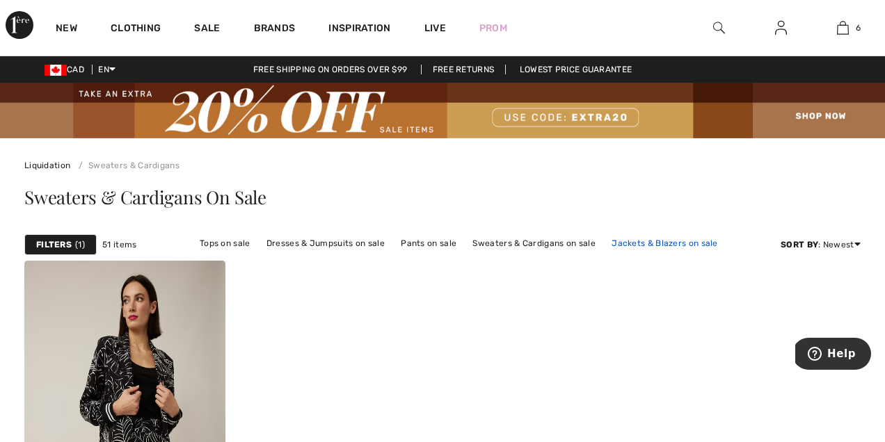
click at [653, 243] on link "Jackets & Blazers on sale" at bounding box center [665, 243] width 120 height 18
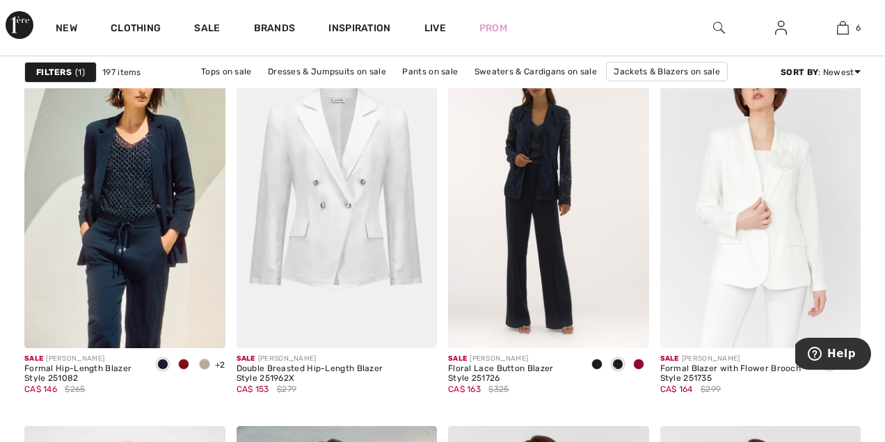
scroll to position [3933, 0]
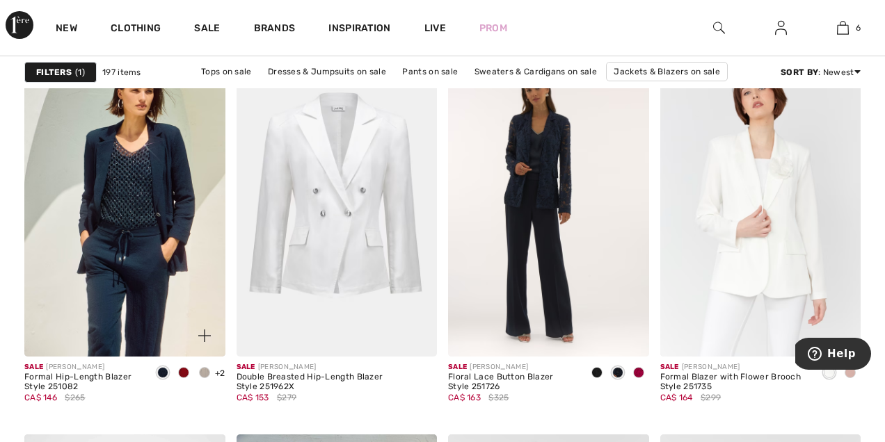
click at [185, 368] on span at bounding box center [183, 372] width 11 height 11
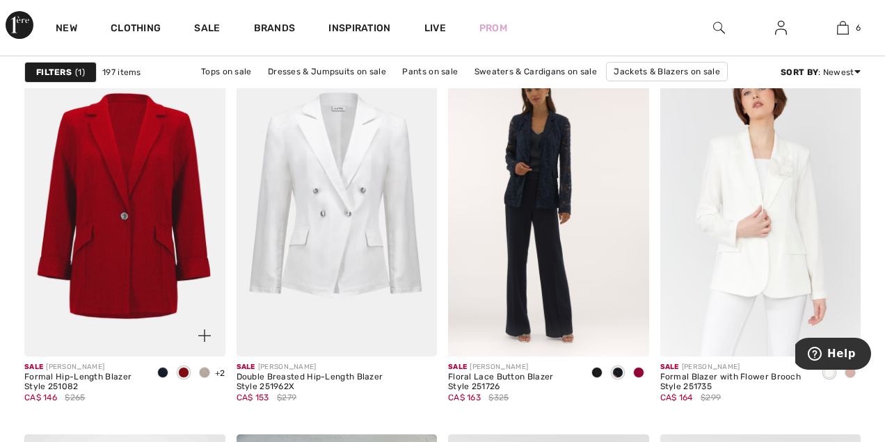
click at [204, 374] on span at bounding box center [204, 372] width 11 height 11
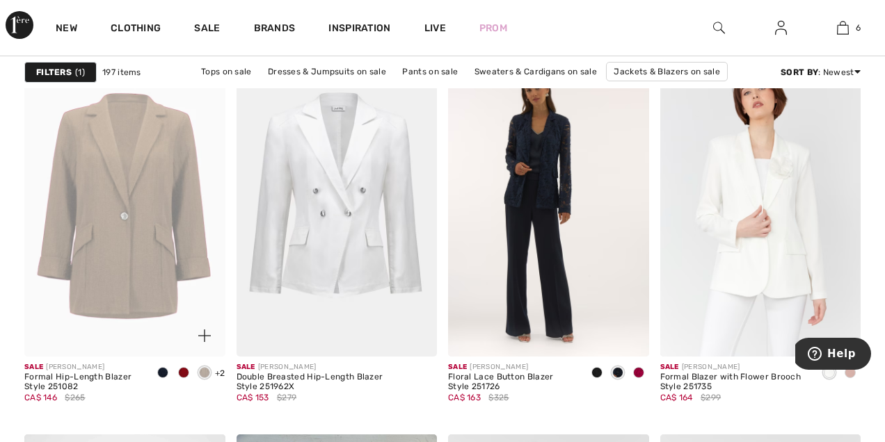
click at [143, 297] on img at bounding box center [124, 206] width 201 height 301
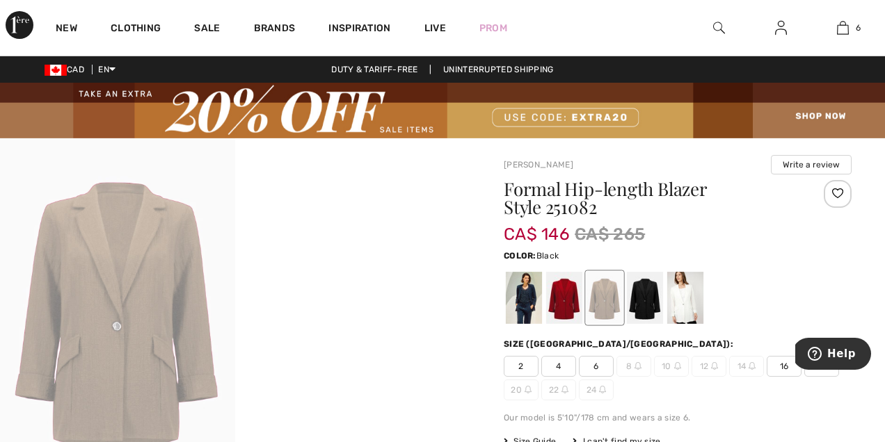
click at [639, 305] on div at bounding box center [645, 298] width 36 height 52
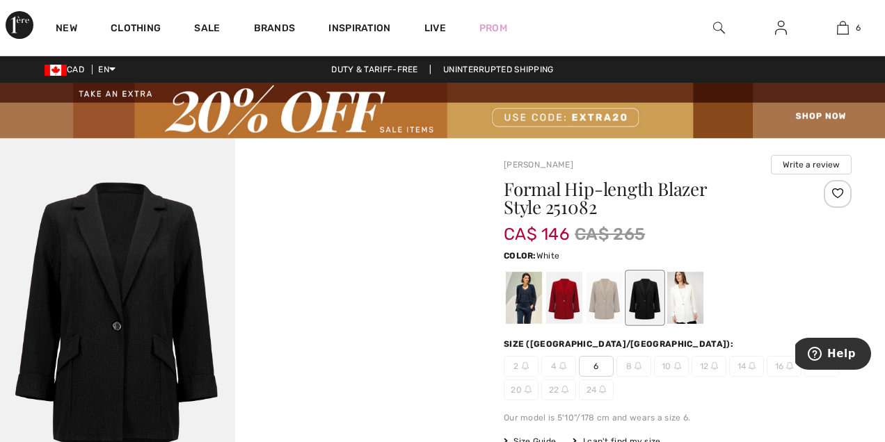
click at [680, 297] on div at bounding box center [685, 298] width 36 height 52
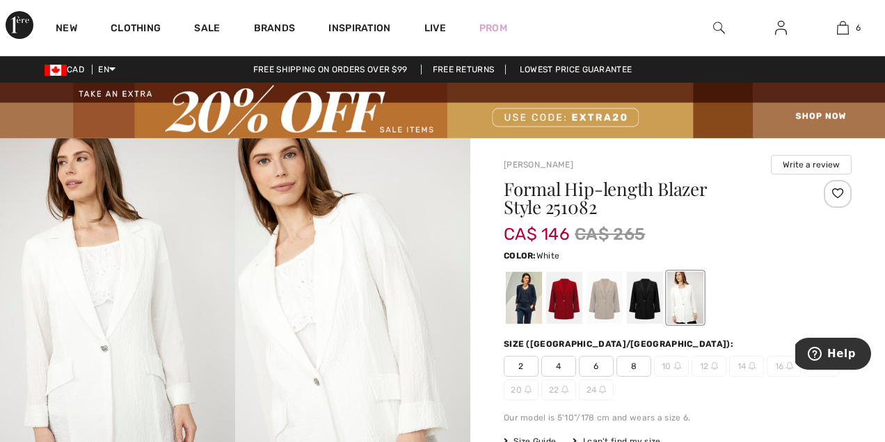
click at [106, 346] on img at bounding box center [117, 314] width 235 height 353
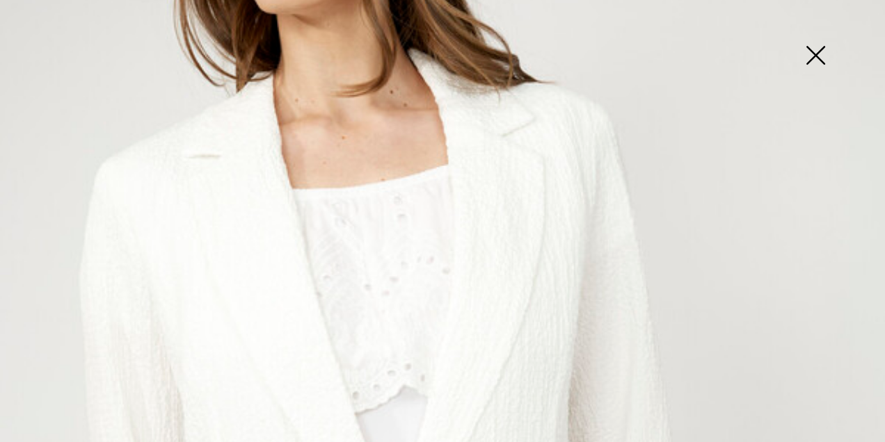
scroll to position [223, 0]
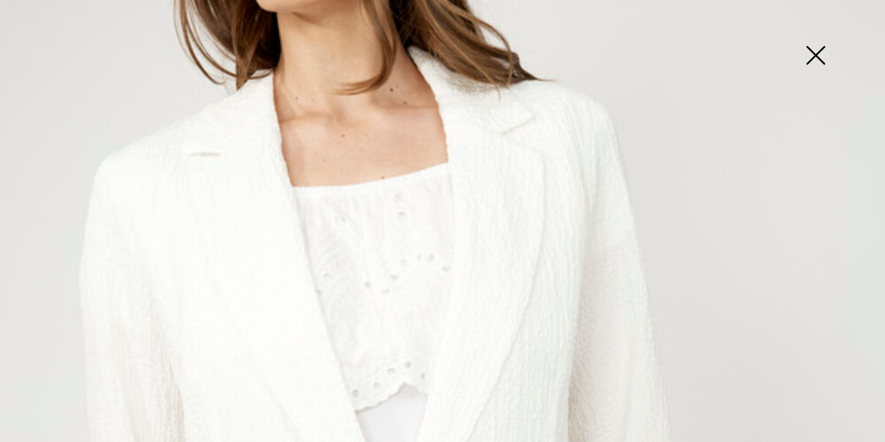
click at [827, 60] on img at bounding box center [816, 57] width 70 height 72
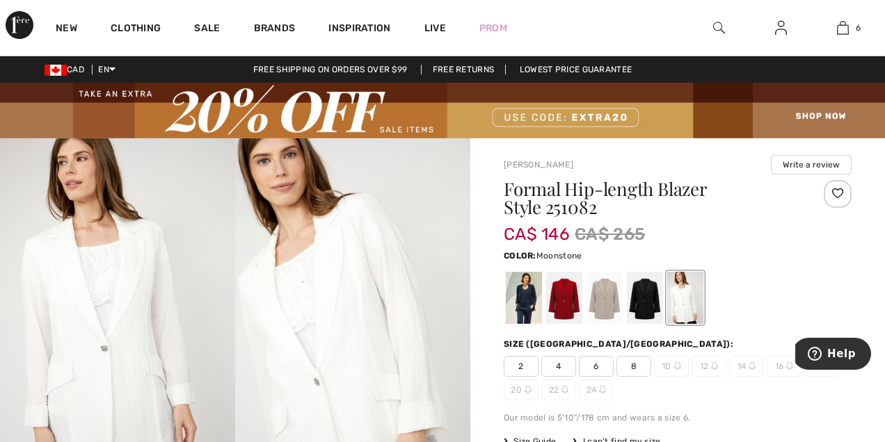
click at [610, 293] on div at bounding box center [604, 298] width 36 height 52
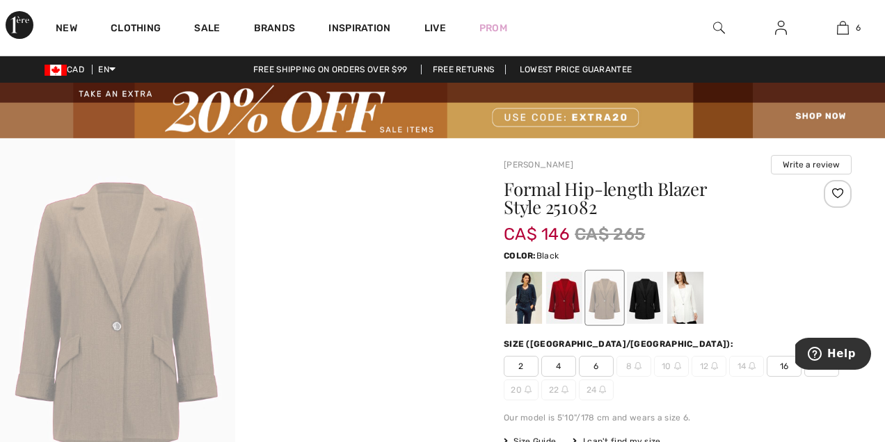
click at [644, 299] on div at bounding box center [645, 298] width 36 height 52
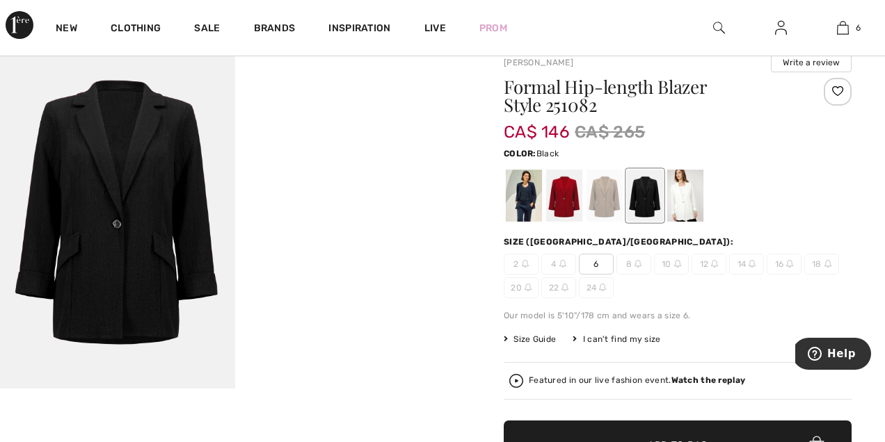
scroll to position [104, 0]
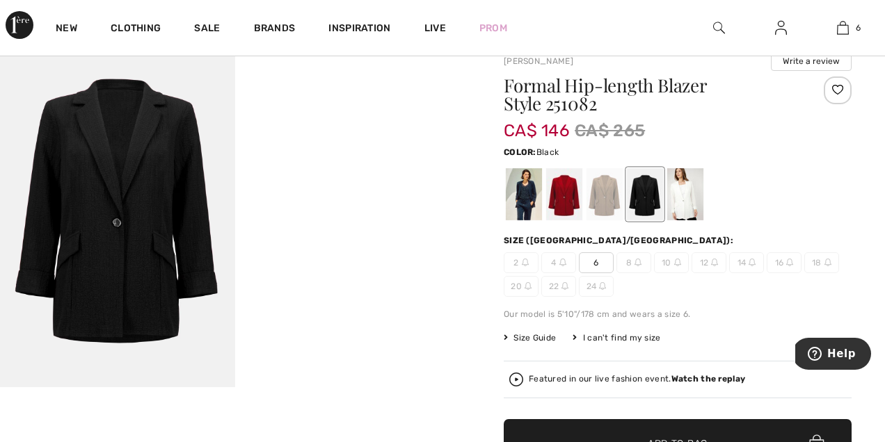
click at [150, 144] on img at bounding box center [117, 211] width 235 height 353
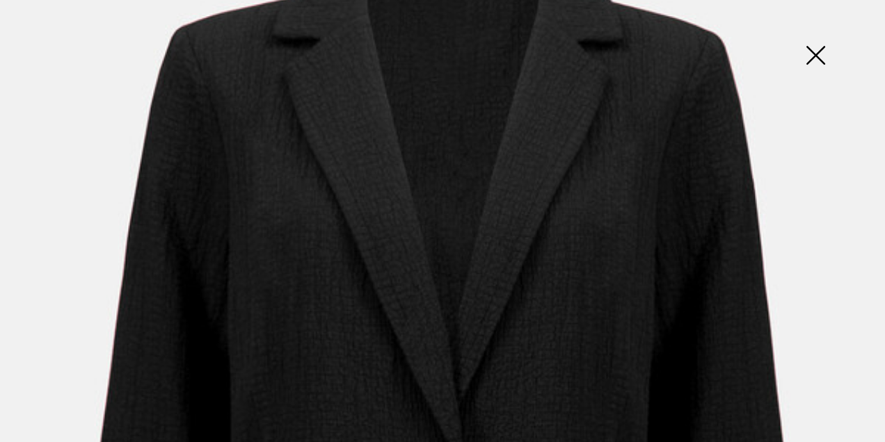
click at [833, 61] on img at bounding box center [816, 57] width 70 height 72
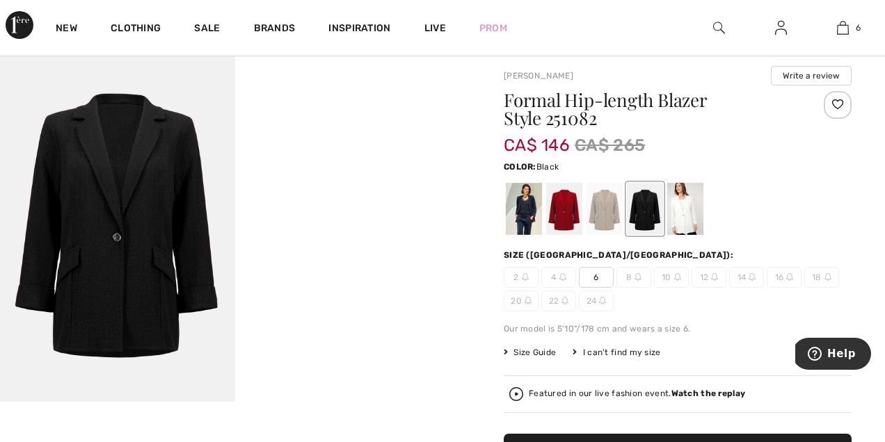
scroll to position [79, 0]
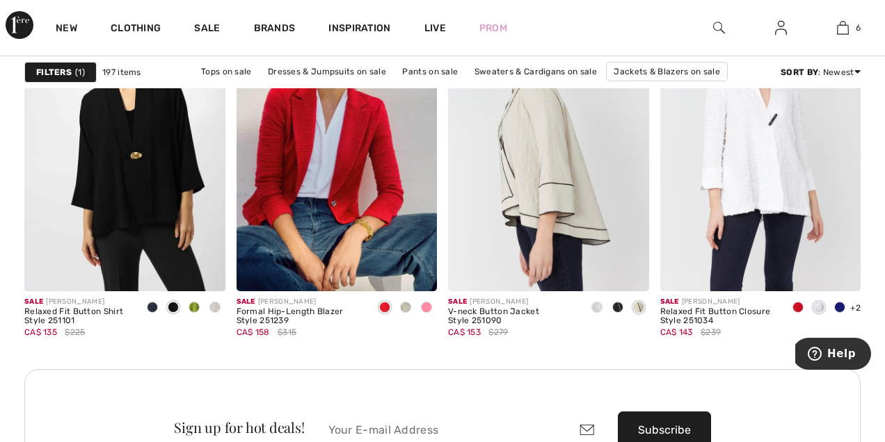
scroll to position [4379, 0]
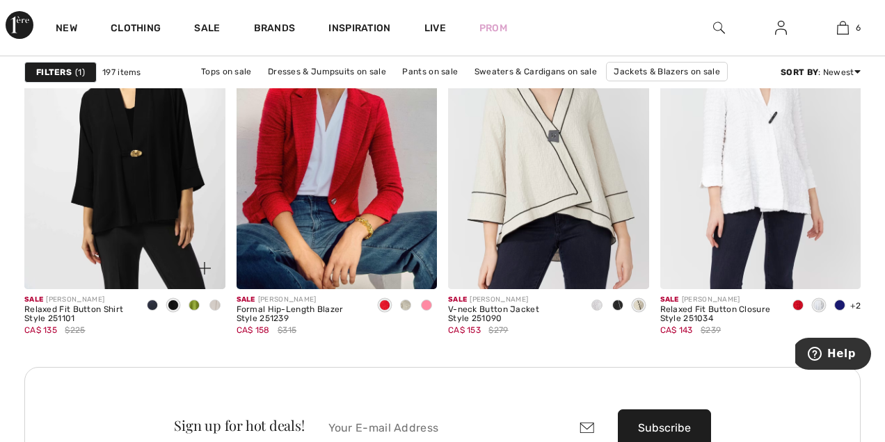
click at [194, 303] on span at bounding box center [194, 305] width 11 height 11
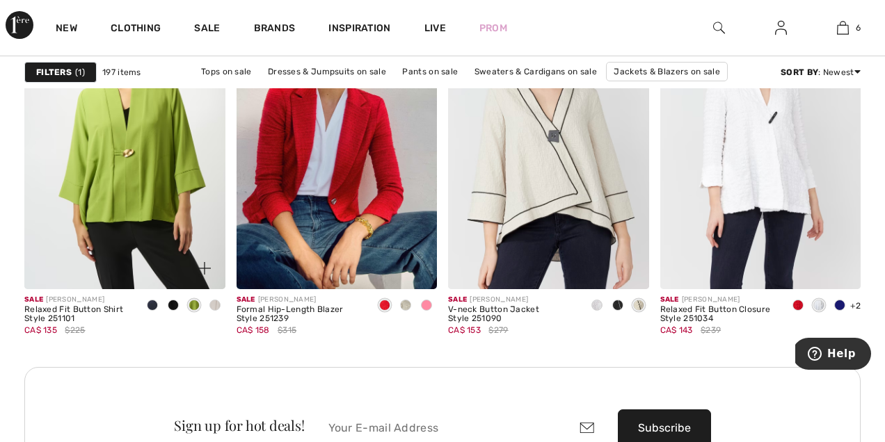
click at [177, 305] on span at bounding box center [173, 305] width 11 height 11
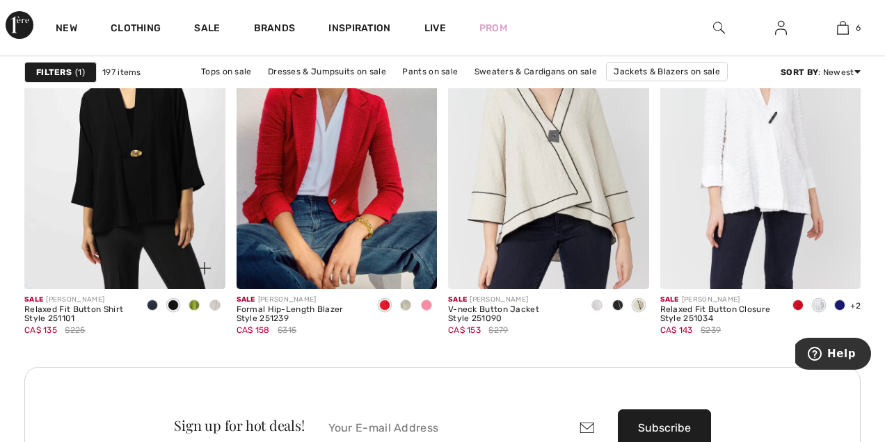
click at [150, 306] on span at bounding box center [152, 305] width 11 height 11
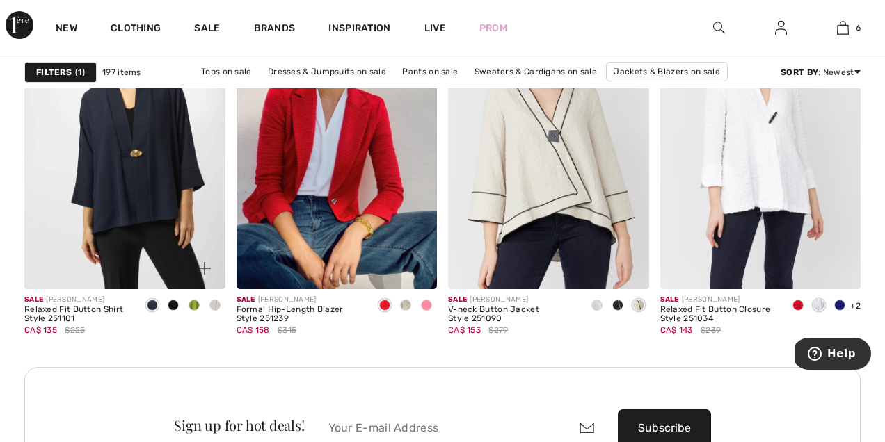
click at [177, 305] on span at bounding box center [173, 305] width 11 height 11
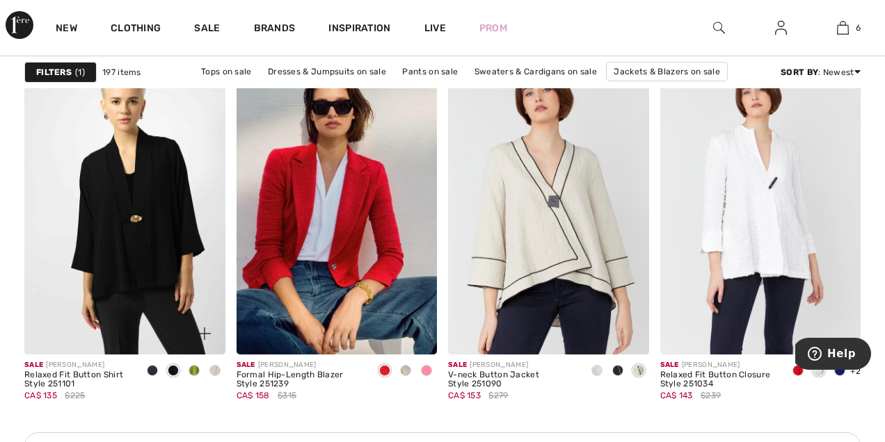
scroll to position [4311, 0]
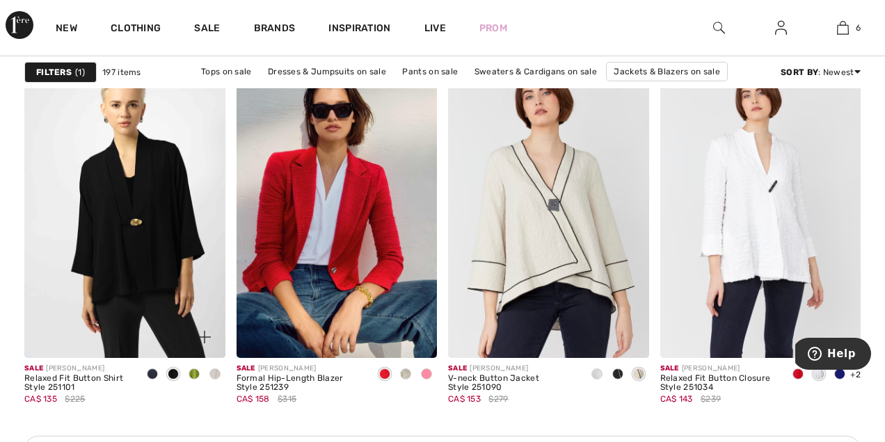
click at [216, 375] on span at bounding box center [214, 374] width 11 height 11
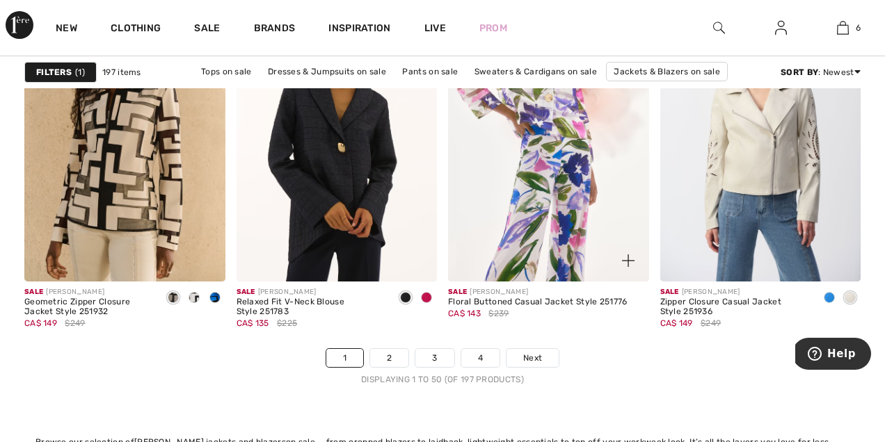
scroll to position [5709, 0]
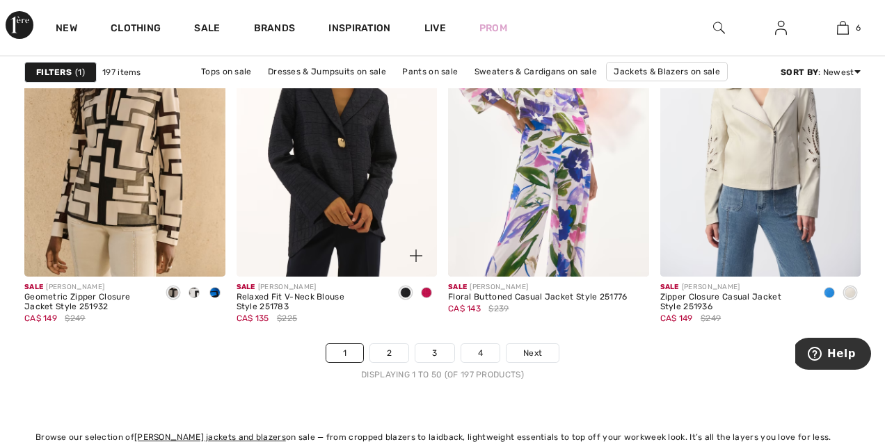
click at [427, 292] on span at bounding box center [426, 292] width 11 height 11
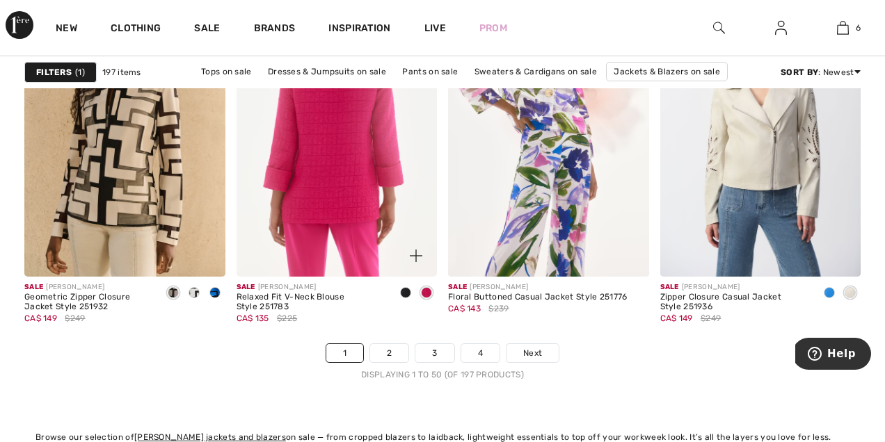
click at [350, 207] on img at bounding box center [337, 126] width 201 height 301
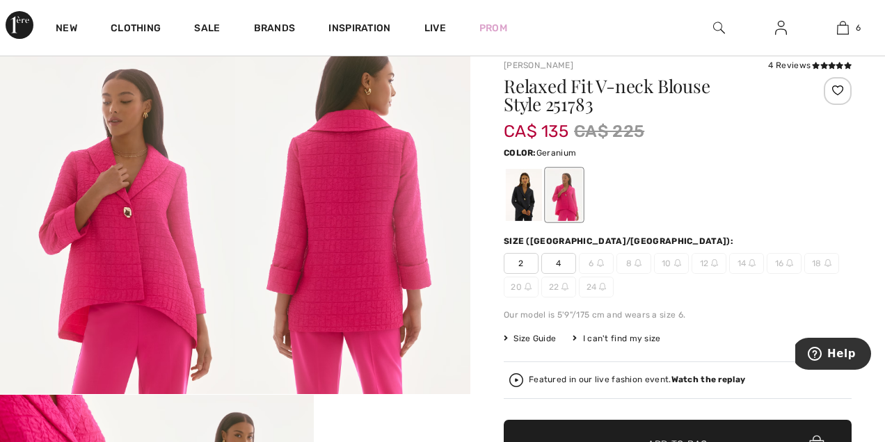
scroll to position [104, 0]
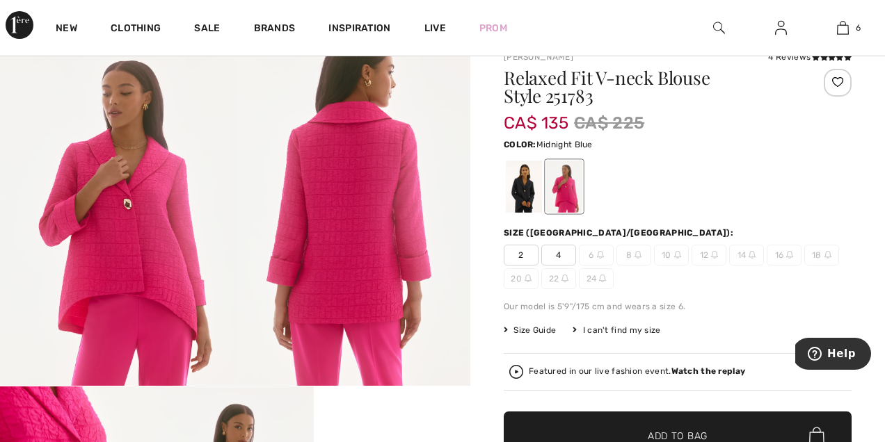
click at [526, 184] on div at bounding box center [524, 187] width 36 height 52
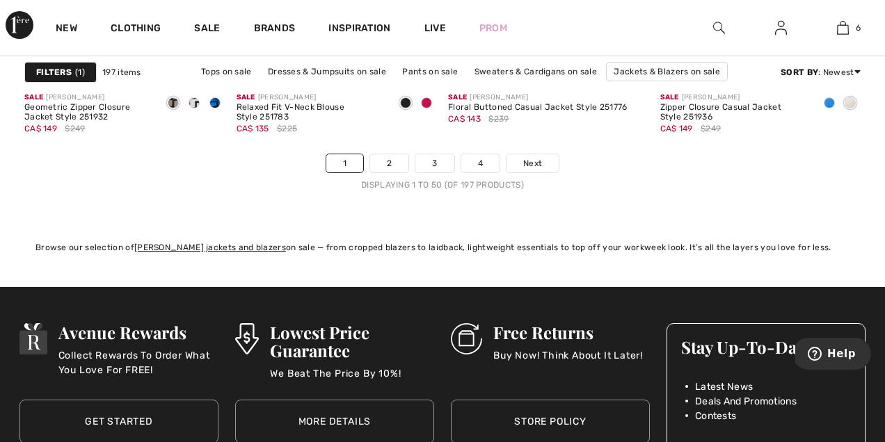
scroll to position [5822, 0]
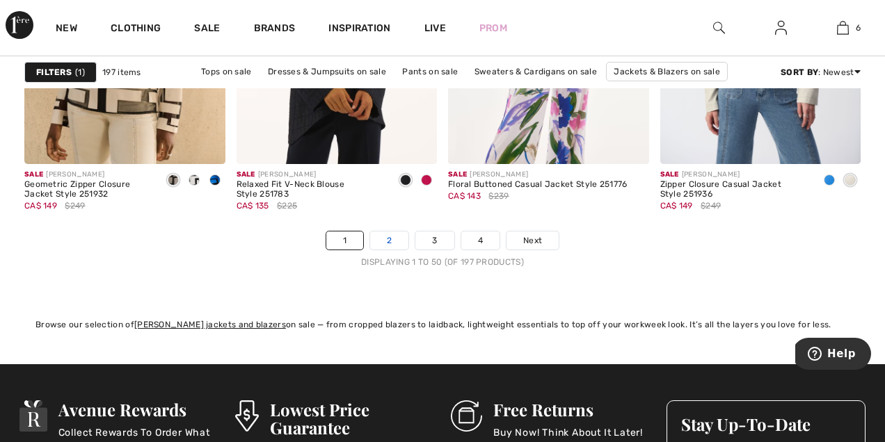
click at [389, 247] on link "2" at bounding box center [389, 241] width 38 height 18
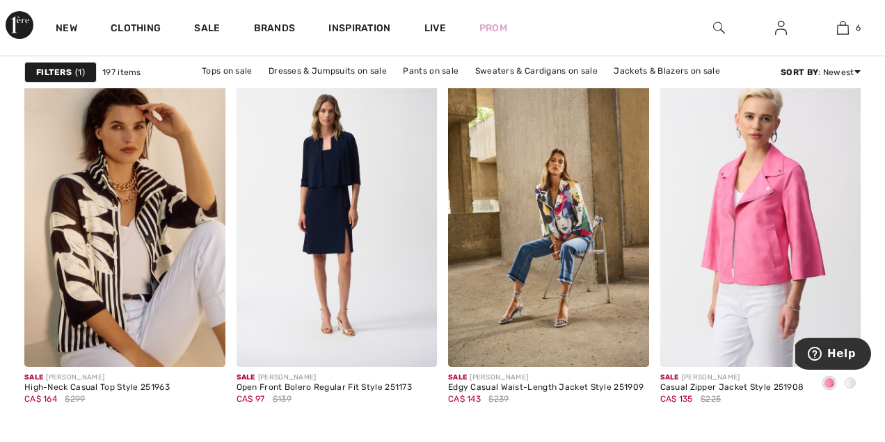
scroll to position [954, 0]
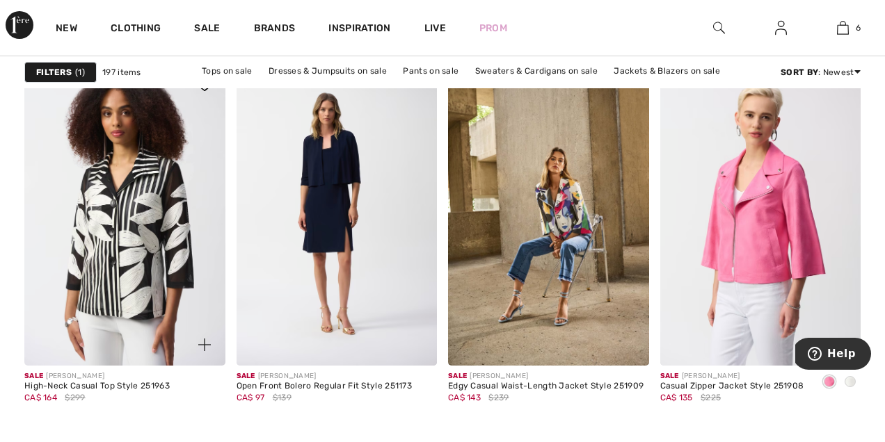
click at [122, 219] on img at bounding box center [124, 215] width 201 height 301
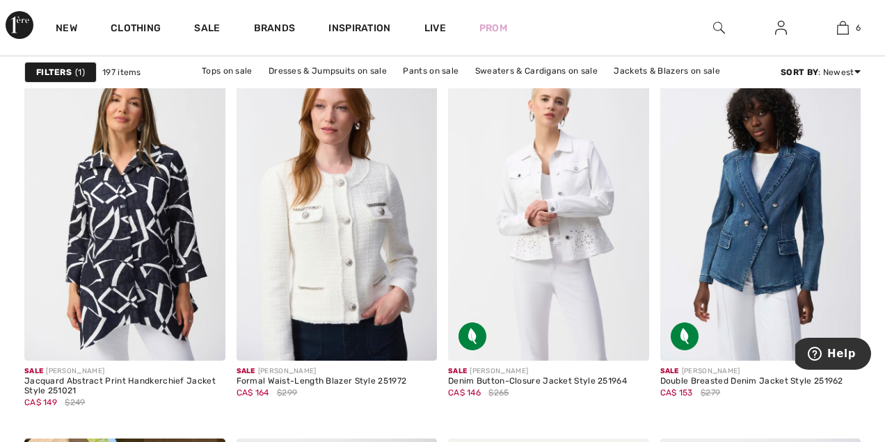
scroll to position [1867, 0]
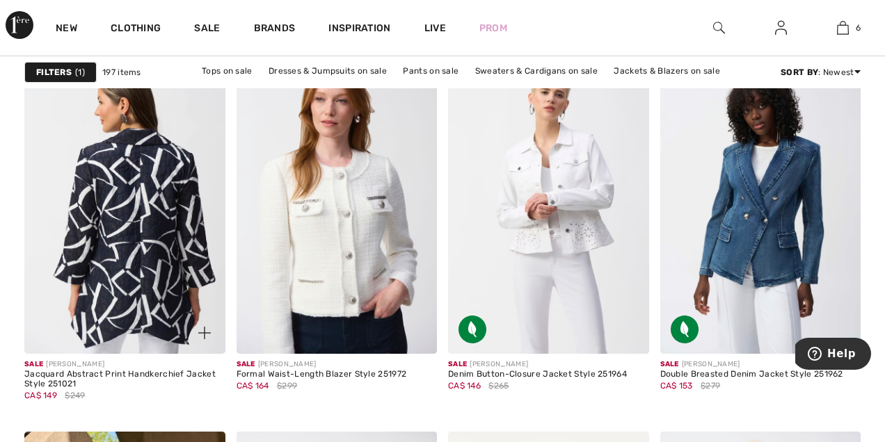
click at [128, 233] on img at bounding box center [124, 204] width 201 height 301
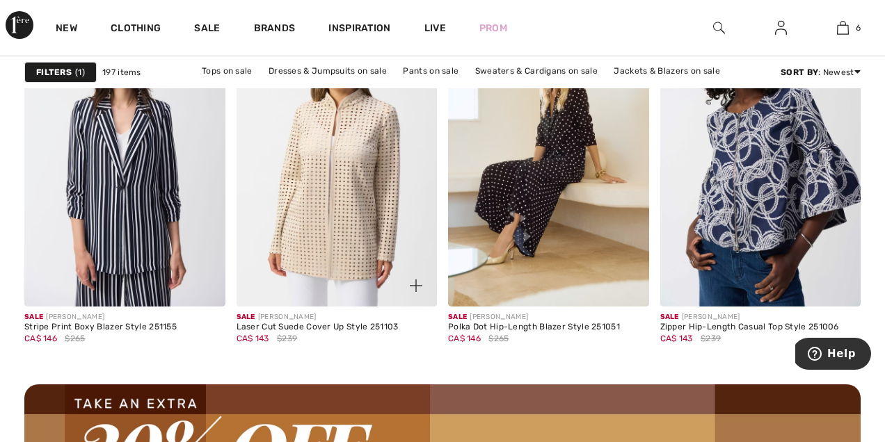
scroll to position [2693, 0]
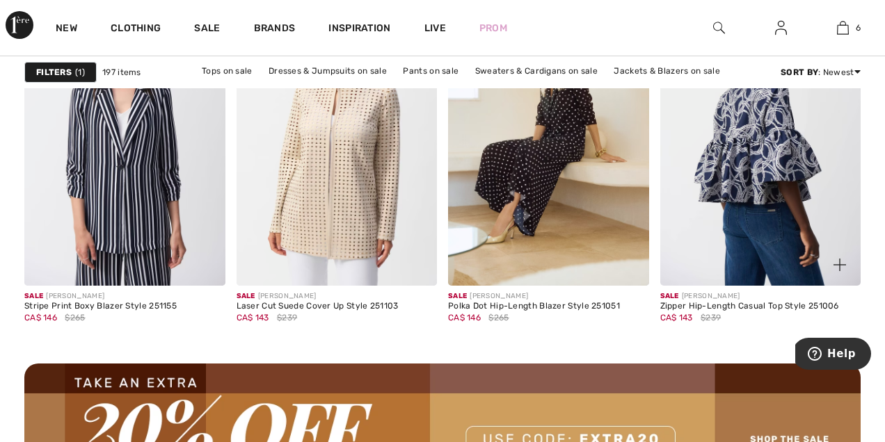
click at [751, 179] on img at bounding box center [760, 135] width 201 height 301
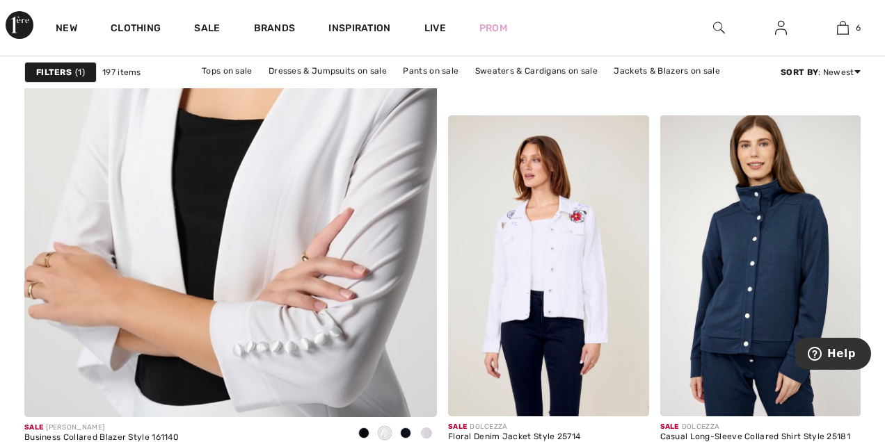
scroll to position [3495, 0]
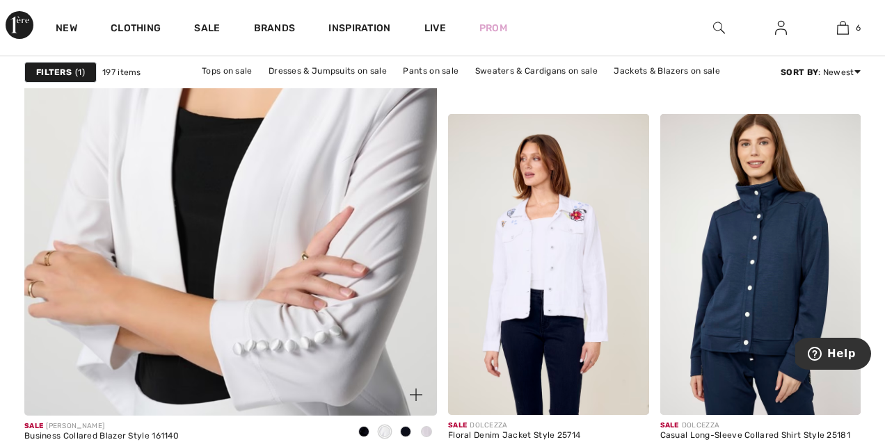
click at [311, 261] on img at bounding box center [230, 107] width 495 height 742
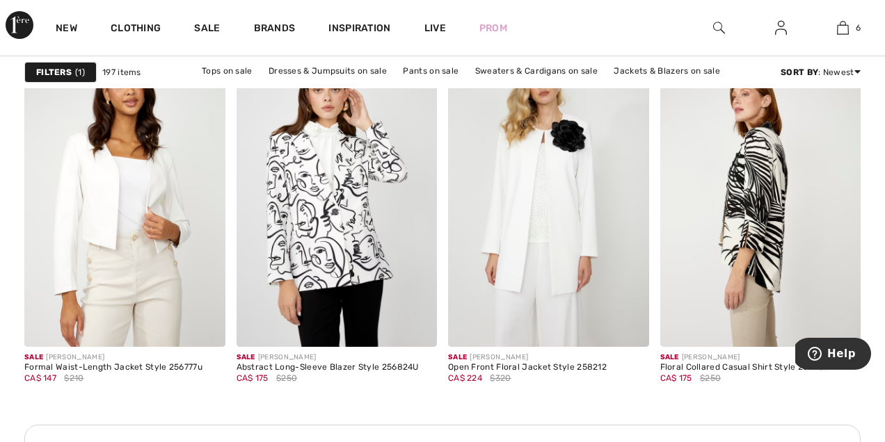
scroll to position [4316, 0]
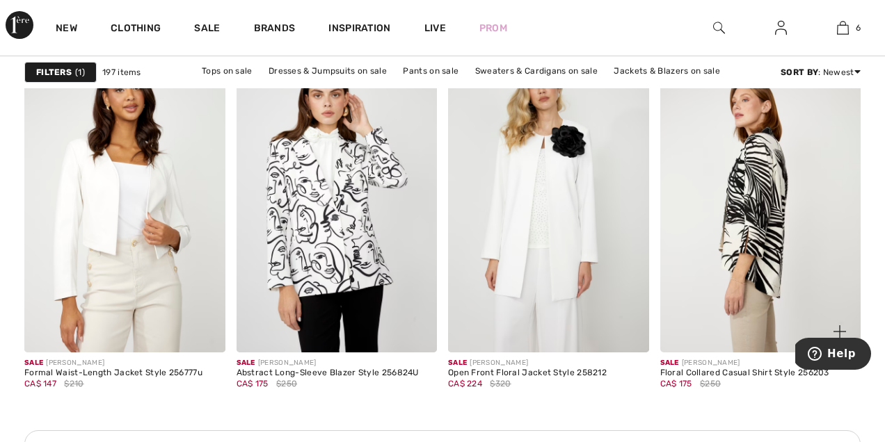
click at [754, 184] on img at bounding box center [760, 201] width 201 height 301
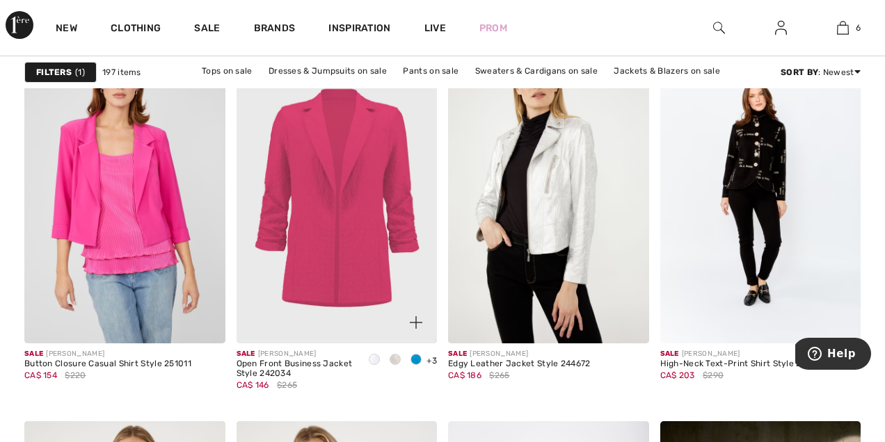
scroll to position [5264, 0]
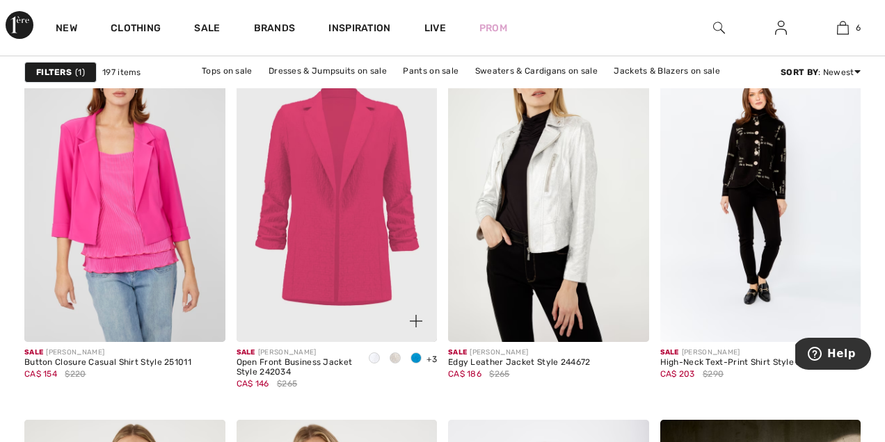
click at [397, 358] on span at bounding box center [395, 358] width 11 height 11
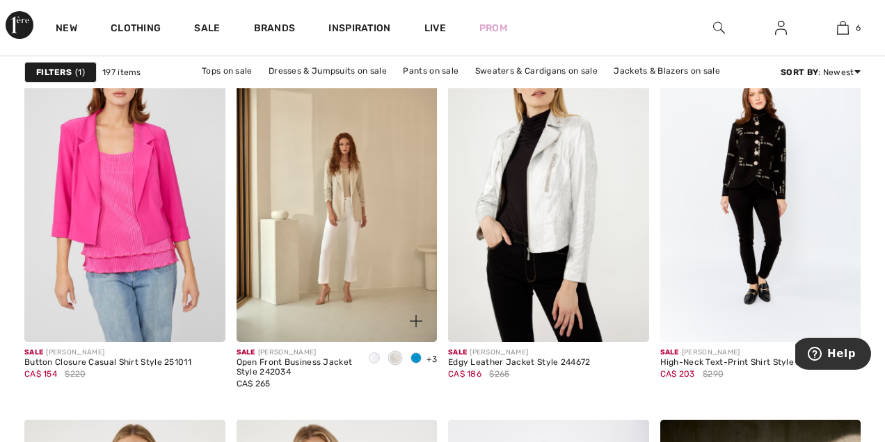
click at [378, 357] on span at bounding box center [374, 358] width 11 height 11
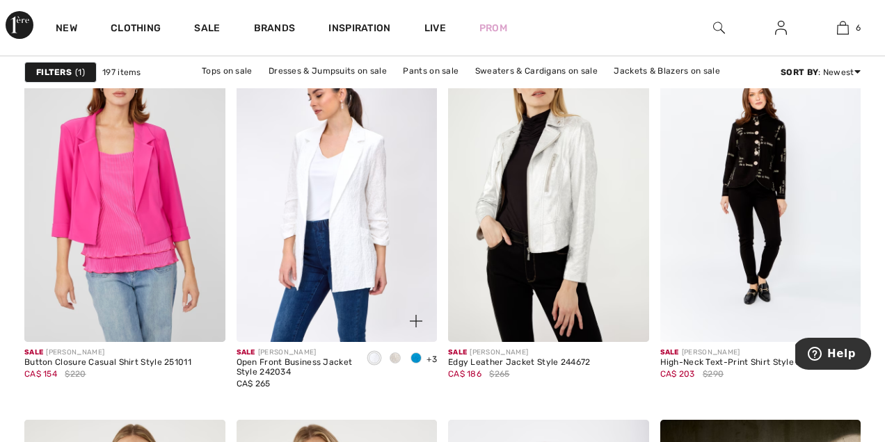
click at [419, 323] on img at bounding box center [416, 321] width 13 height 13
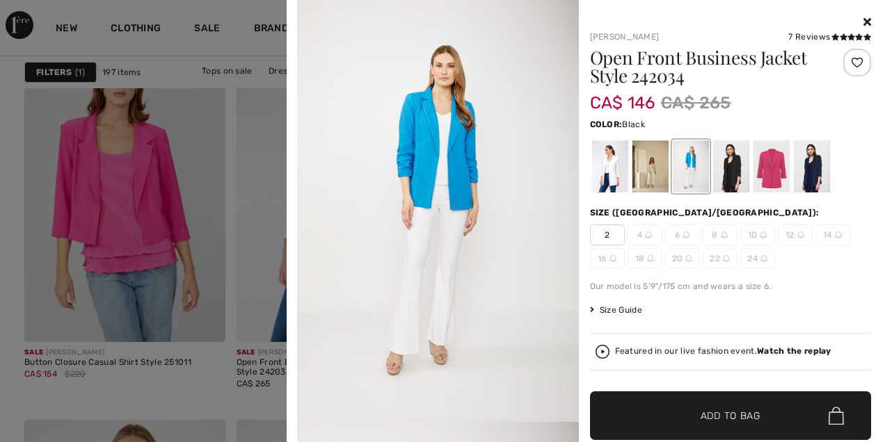
click at [729, 167] on div at bounding box center [730, 167] width 36 height 52
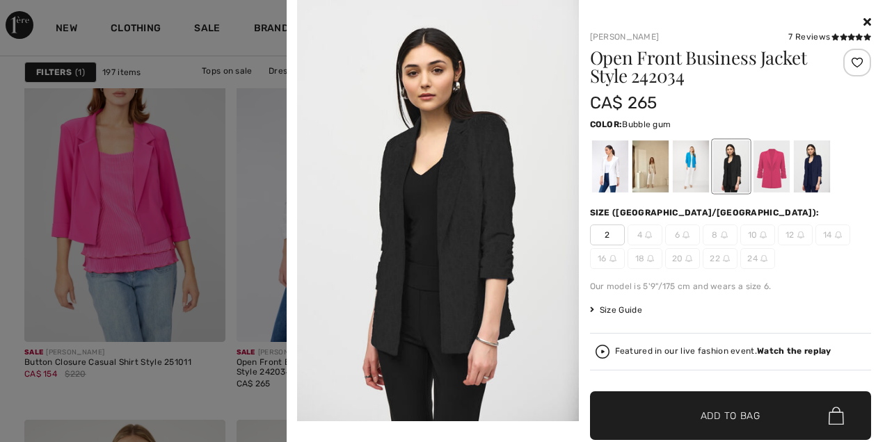
click at [767, 167] on div at bounding box center [771, 167] width 36 height 52
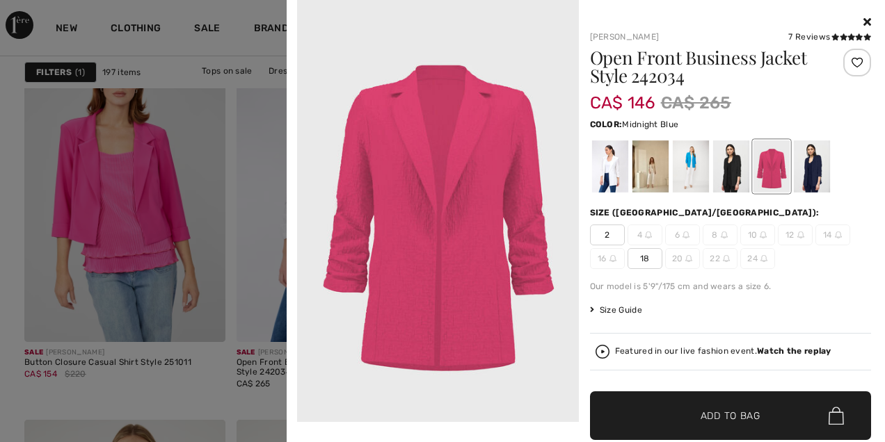
click at [821, 175] on div at bounding box center [811, 167] width 36 height 52
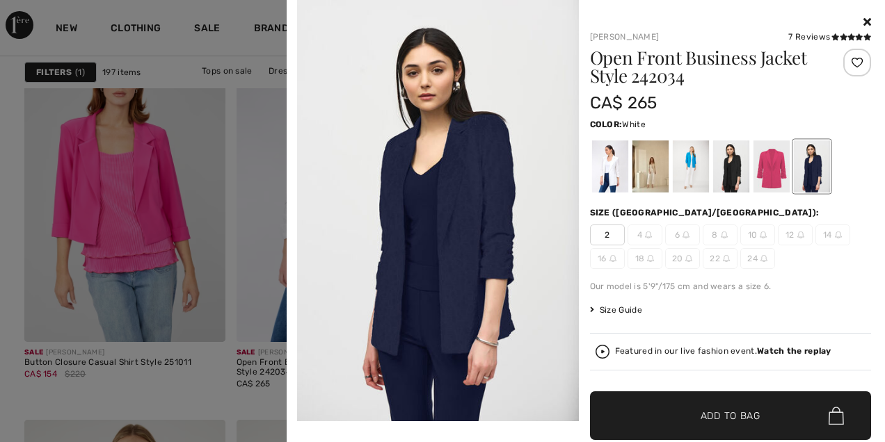
click at [603, 158] on div at bounding box center [609, 167] width 36 height 52
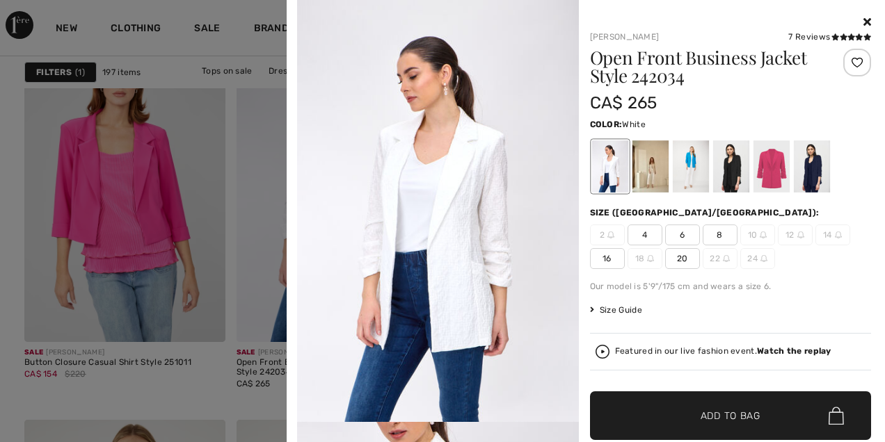
click at [870, 18] on icon at bounding box center [867, 21] width 8 height 11
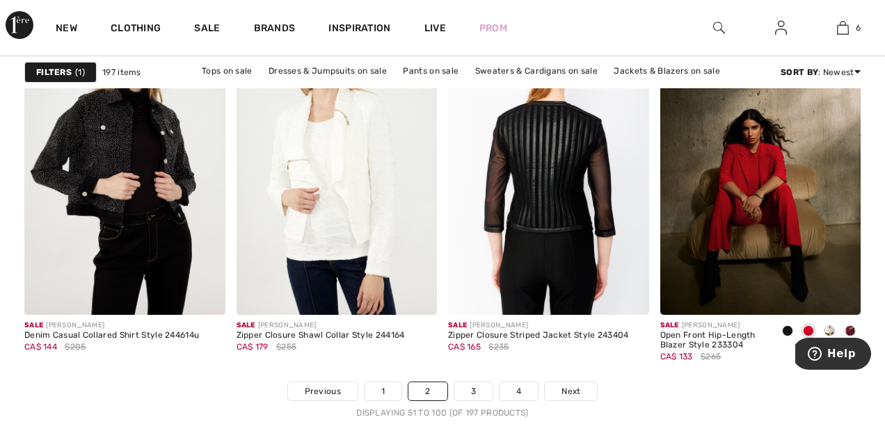
scroll to position [5672, 0]
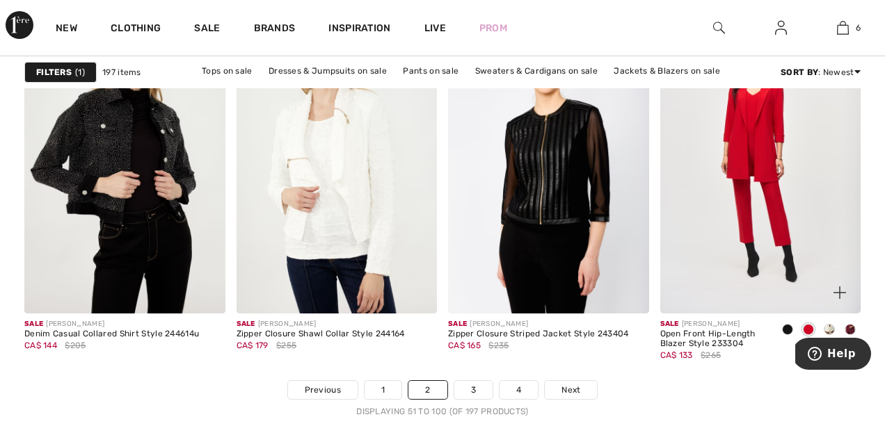
click at [742, 186] on img at bounding box center [760, 163] width 201 height 301
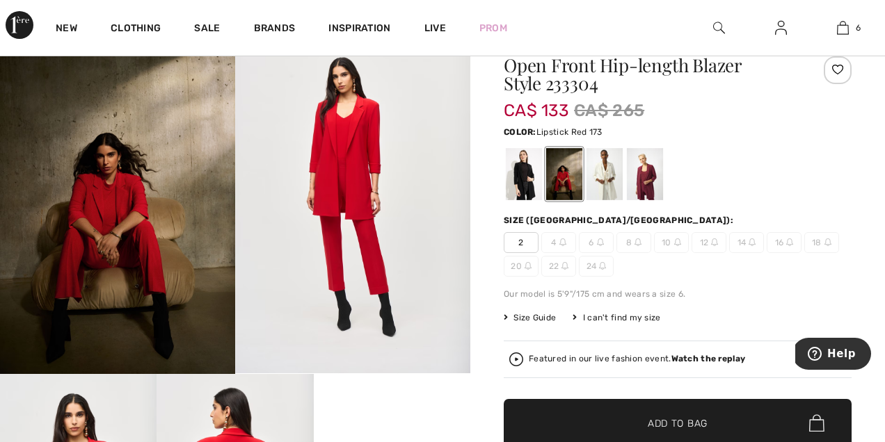
scroll to position [116, 0]
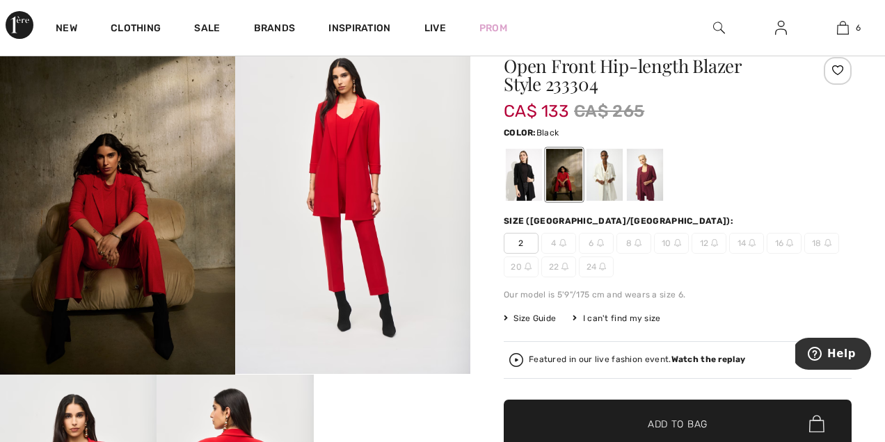
click at [521, 180] on div at bounding box center [524, 175] width 36 height 52
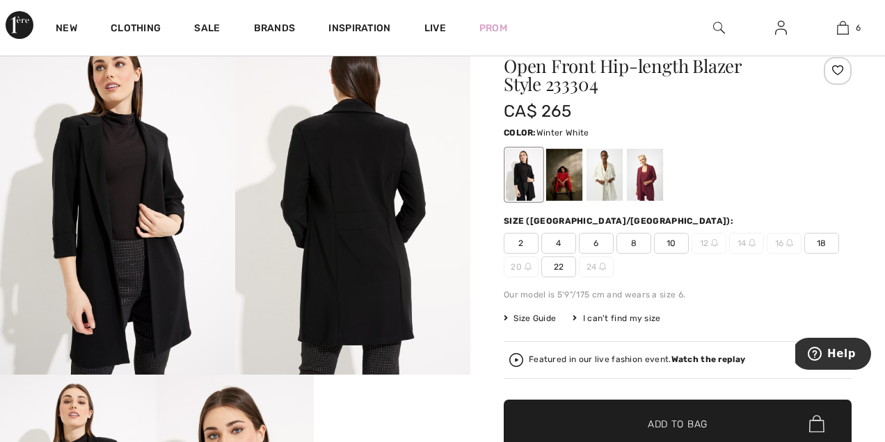
click at [609, 176] on div at bounding box center [604, 175] width 36 height 52
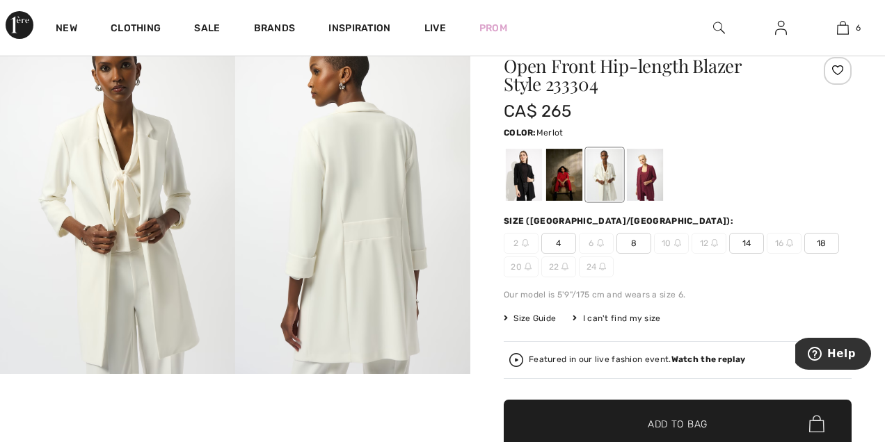
click at [647, 162] on div at bounding box center [645, 175] width 36 height 52
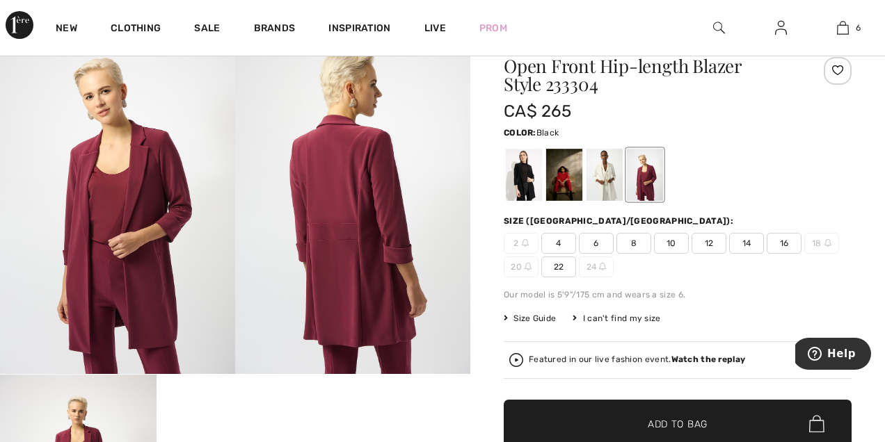
click at [527, 176] on div at bounding box center [524, 175] width 36 height 52
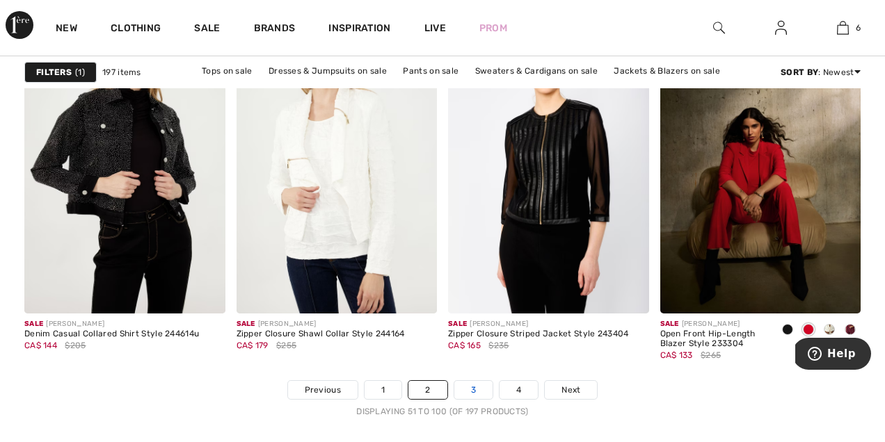
click at [479, 388] on link "3" at bounding box center [473, 390] width 38 height 18
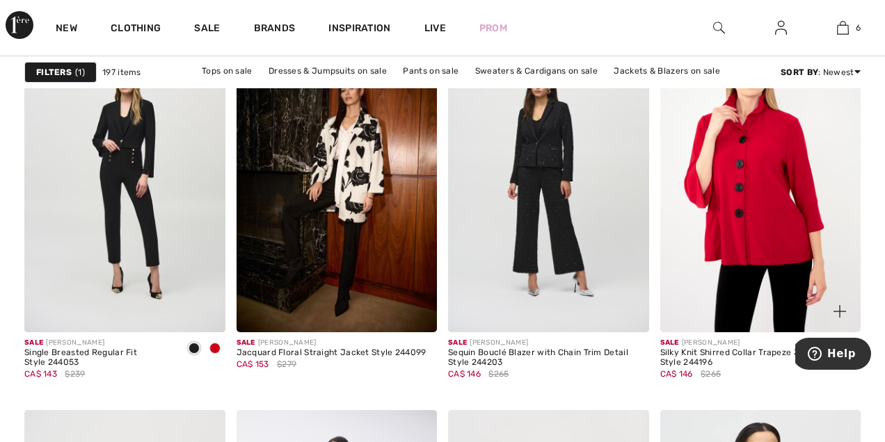
scroll to position [1868, 0]
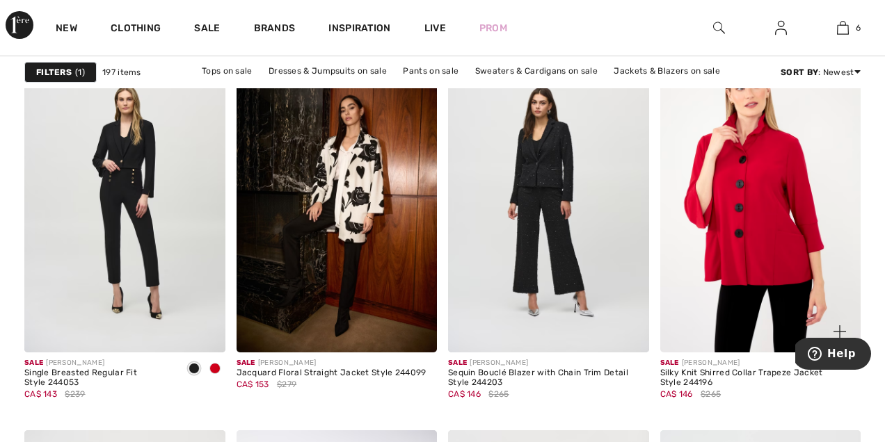
click at [723, 271] on img at bounding box center [760, 202] width 201 height 301
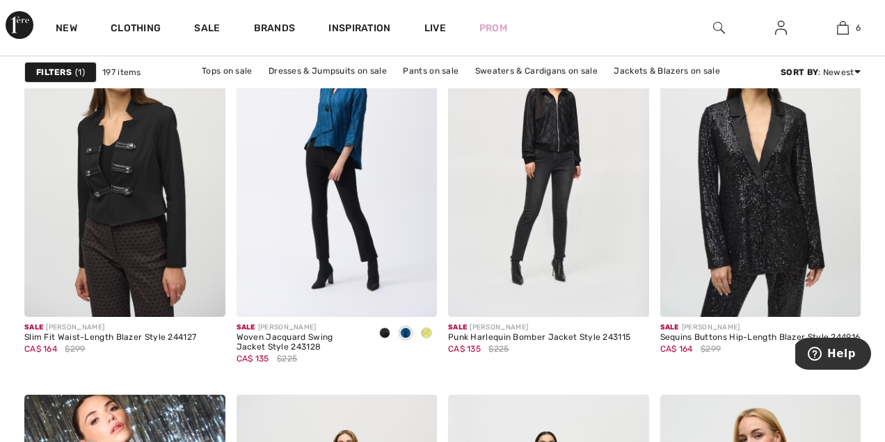
scroll to position [2287, 0]
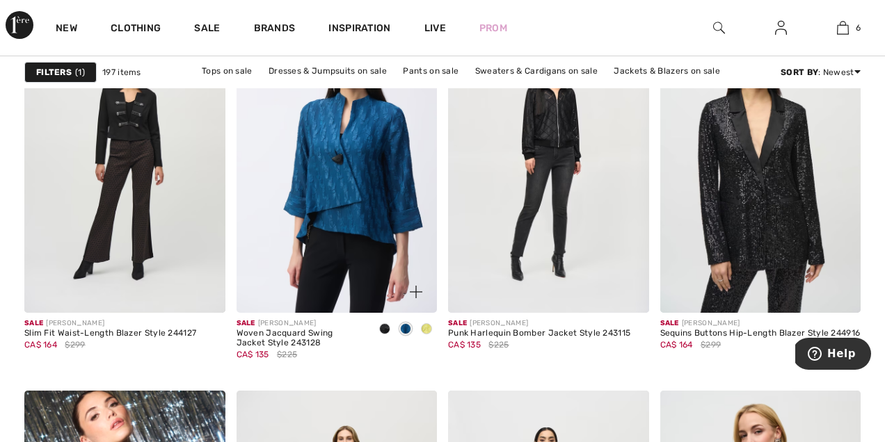
click at [362, 193] on img at bounding box center [337, 162] width 201 height 301
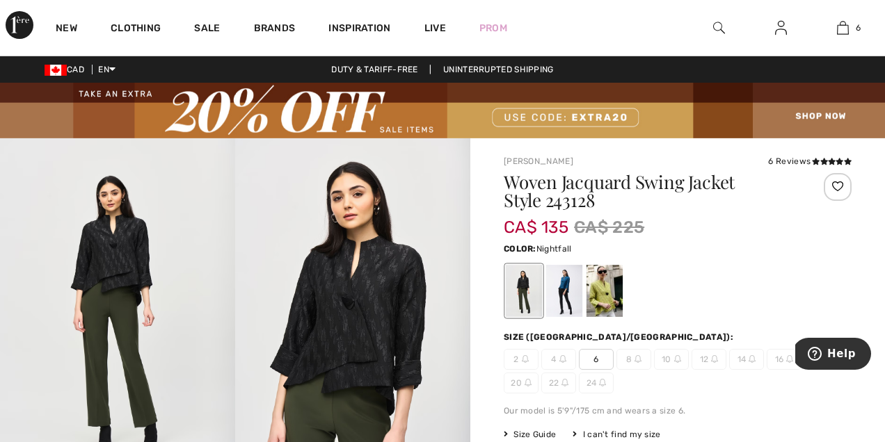
click at [561, 285] on div at bounding box center [564, 291] width 36 height 52
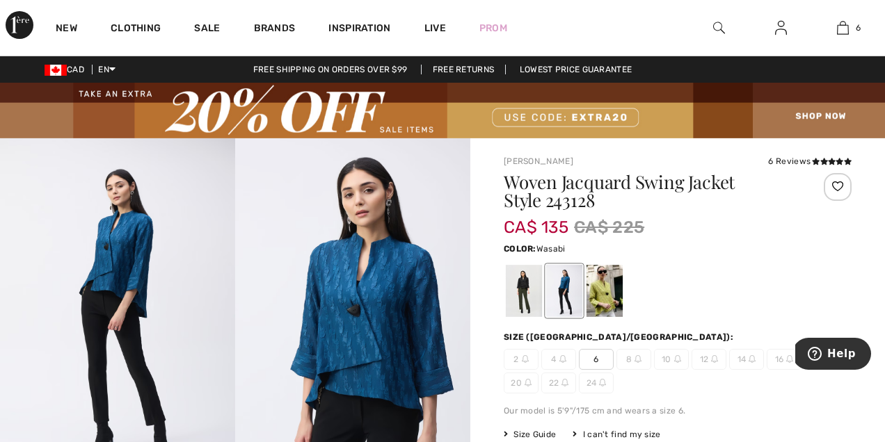
click at [609, 285] on div at bounding box center [604, 291] width 36 height 52
